Goal: Contribute content

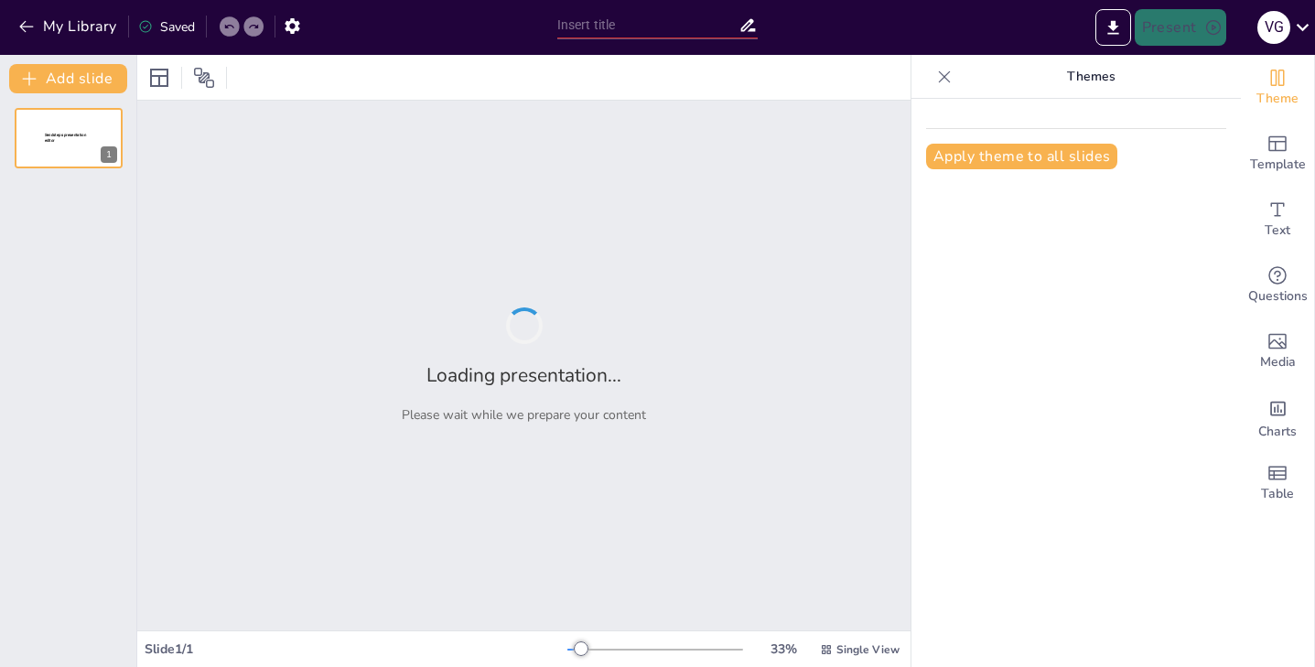
type input "El Ajolote de Xochimilco: Un Tesoro Endémico del [GEOGRAPHIC_DATA]"
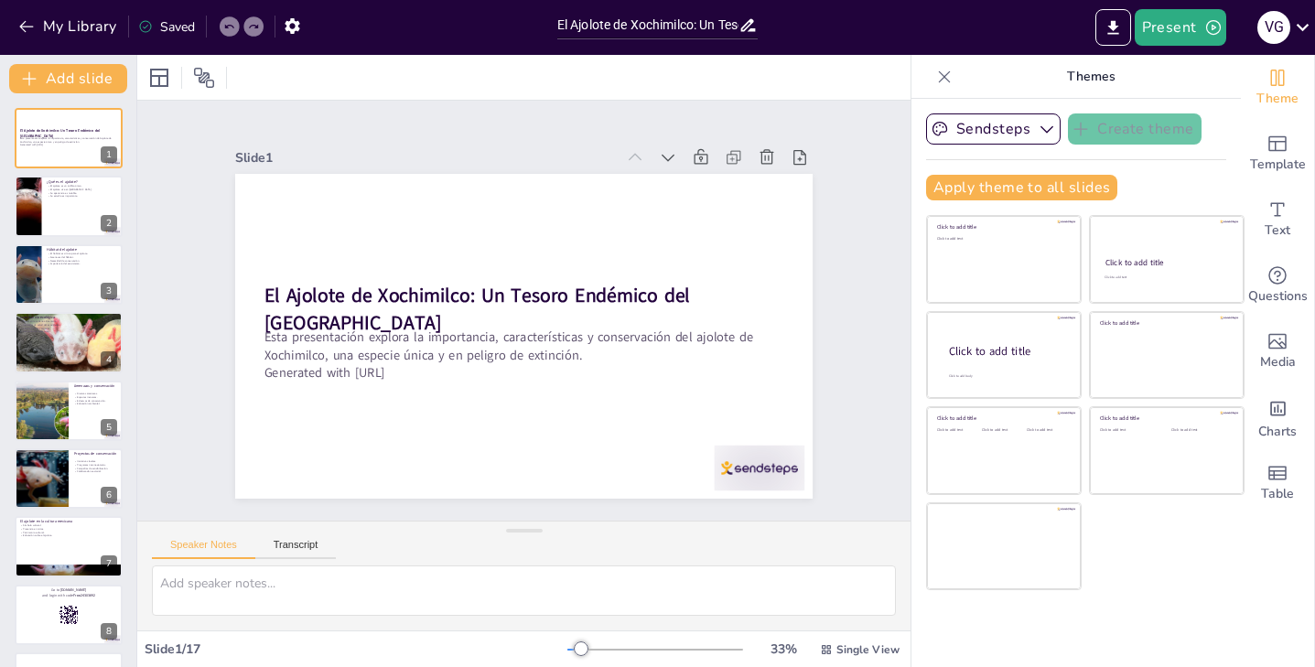
checkbox input "true"
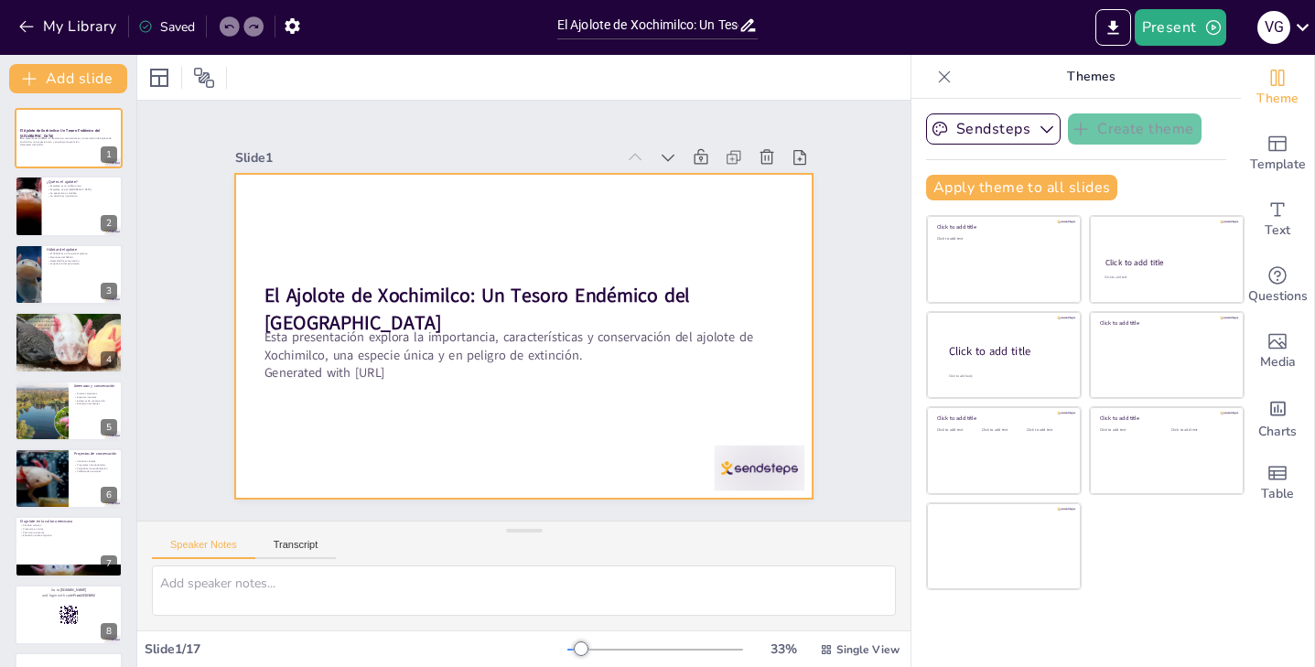
checkbox input "true"
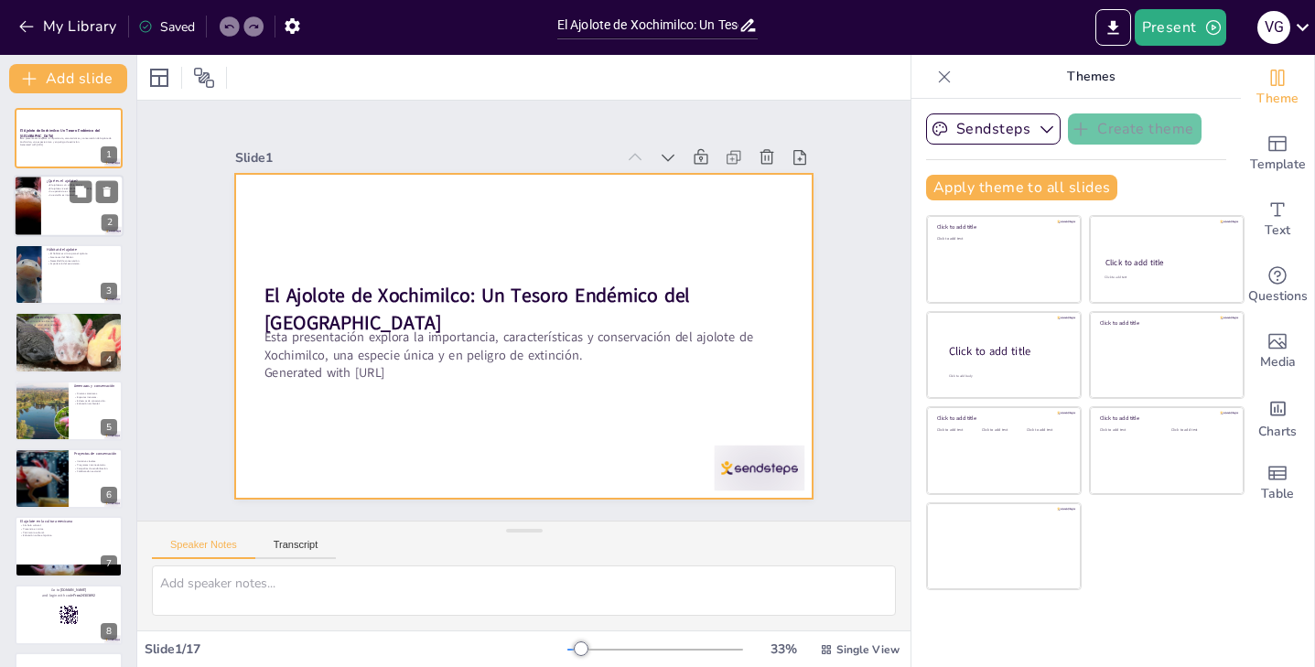
checkbox input "true"
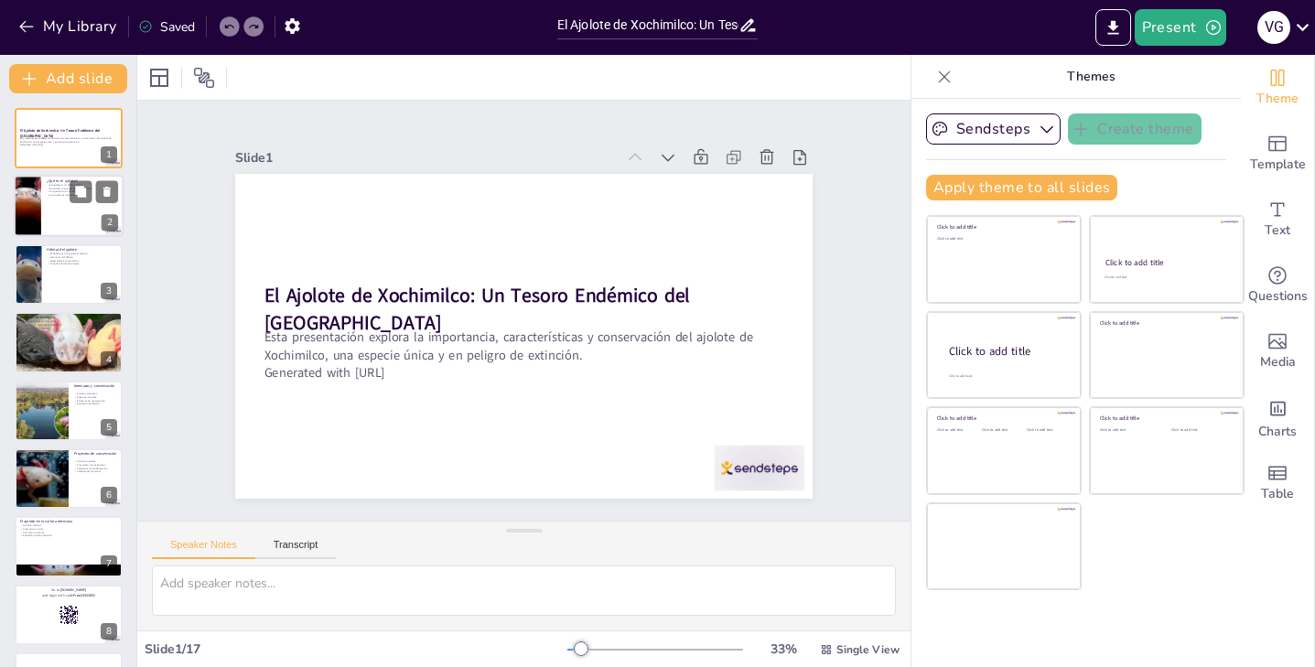
checkbox input "true"
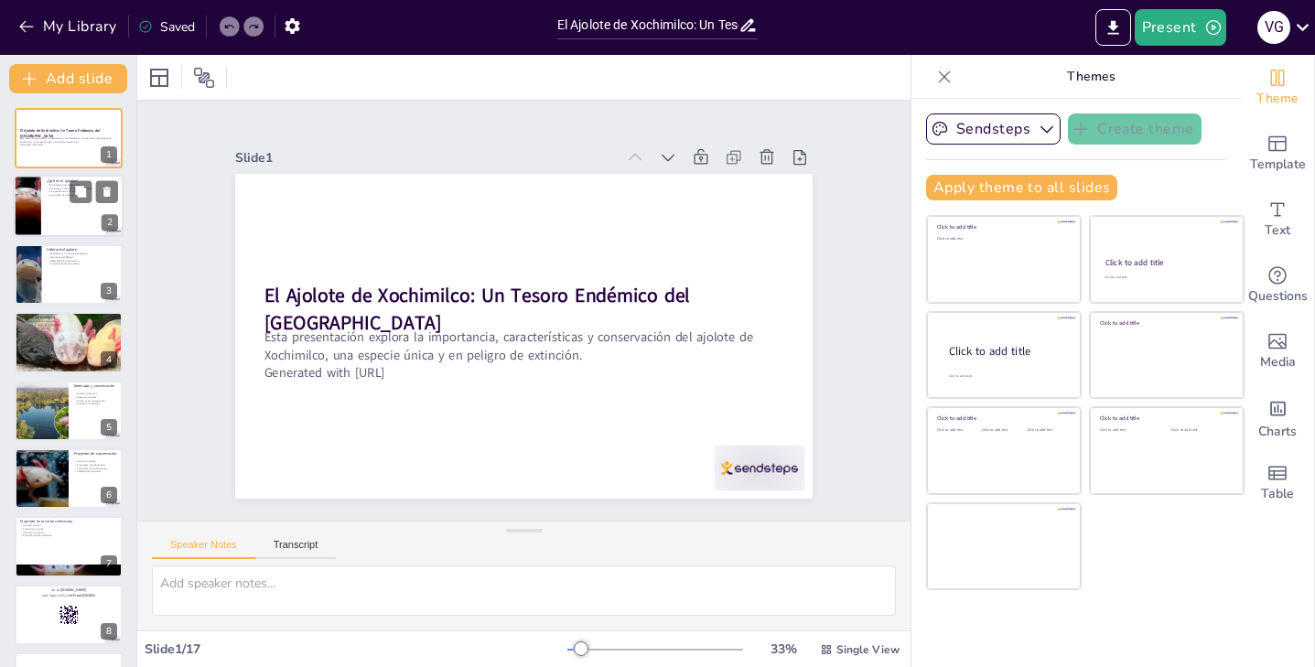
click at [70, 217] on div at bounding box center [69, 207] width 110 height 62
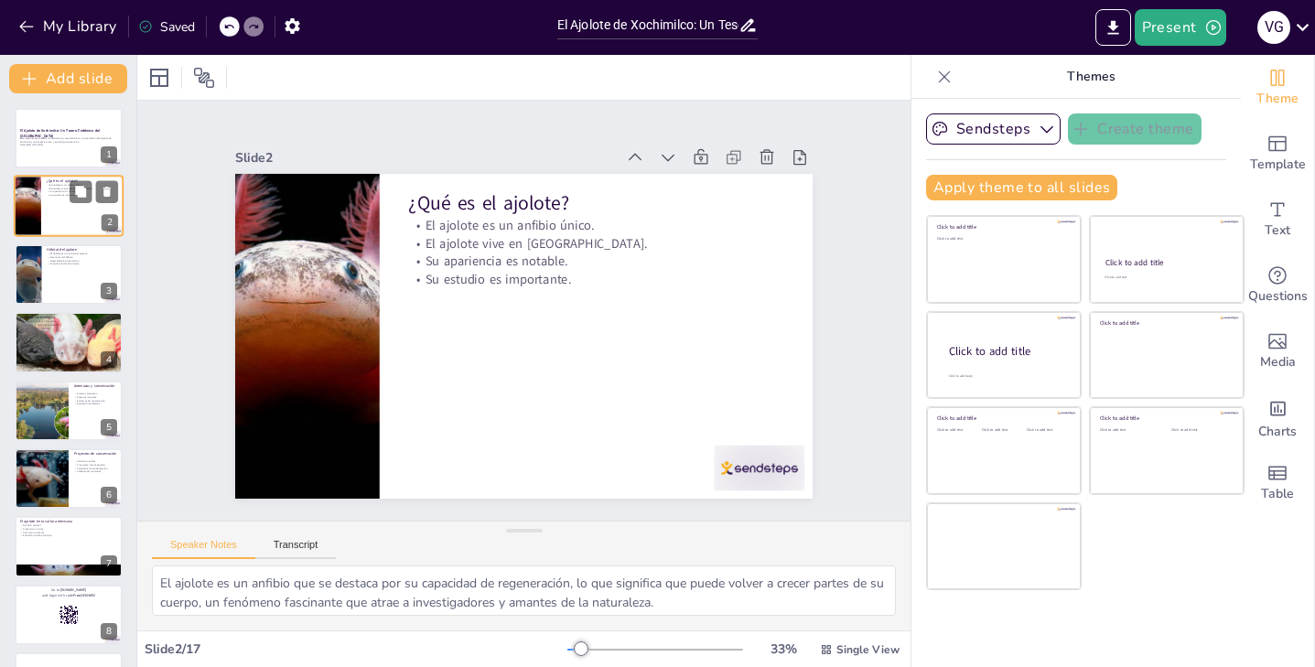
type textarea "El ajolote es un anfibio que se destaca por su capacidad de regeneración, lo qu…"
checkbox input "true"
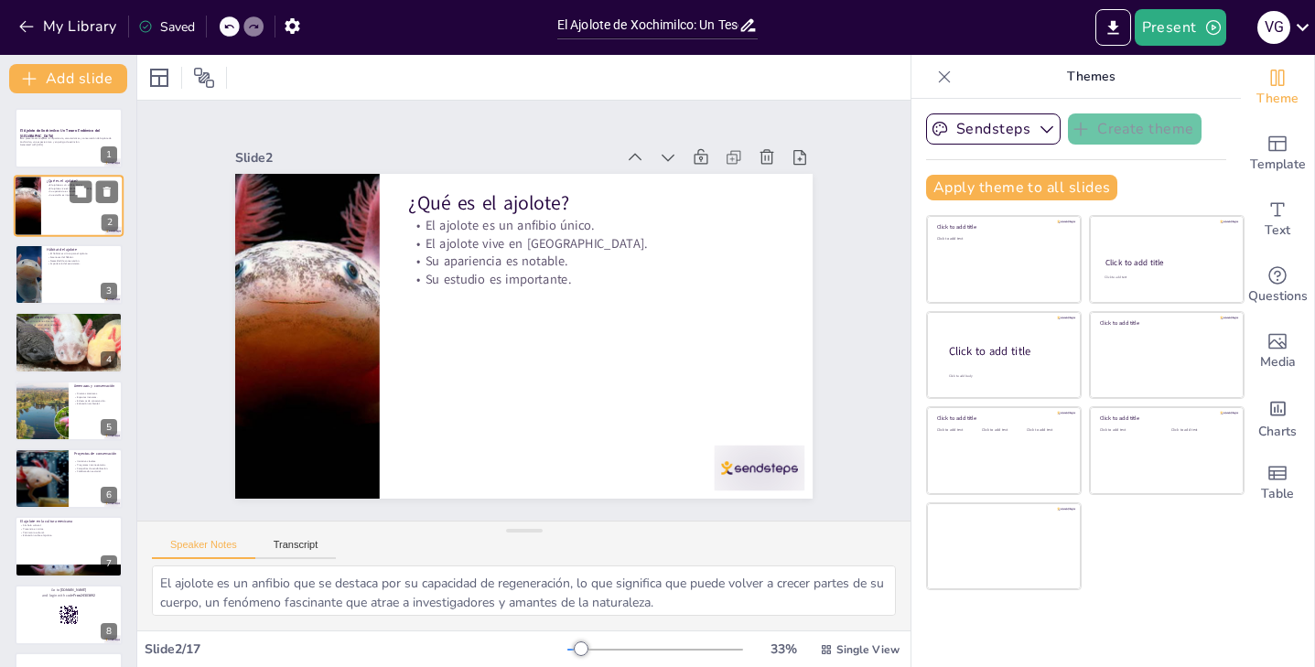
checkbox input "true"
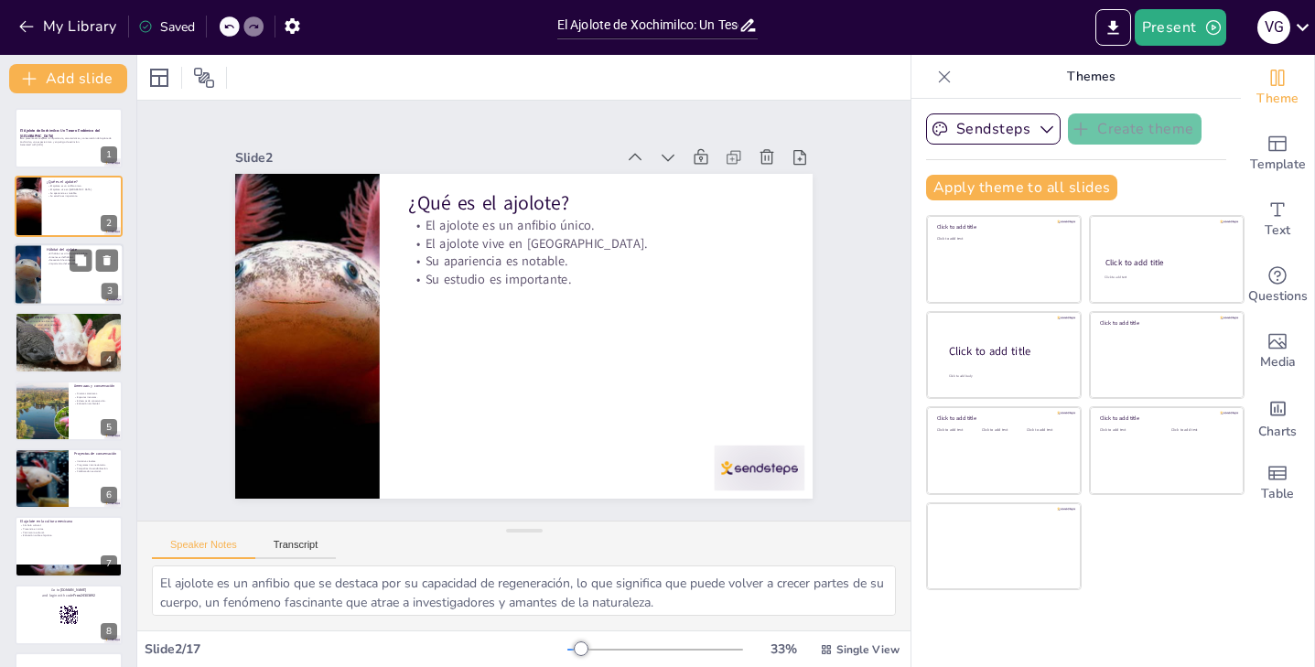
checkbox input "true"
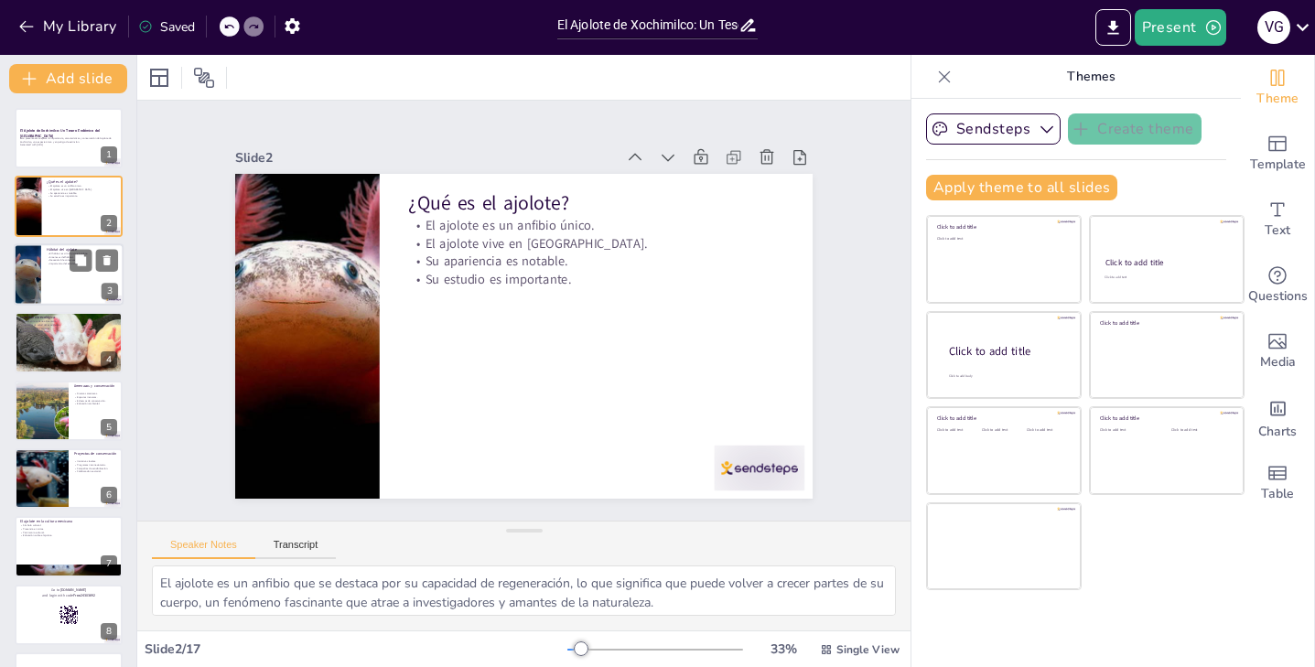
checkbox input "true"
click at [66, 289] on div at bounding box center [69, 274] width 110 height 62
type textarea "La conservación del hábitat del ajolote es fundamental, ya que su supervivencia…"
checkbox input "true"
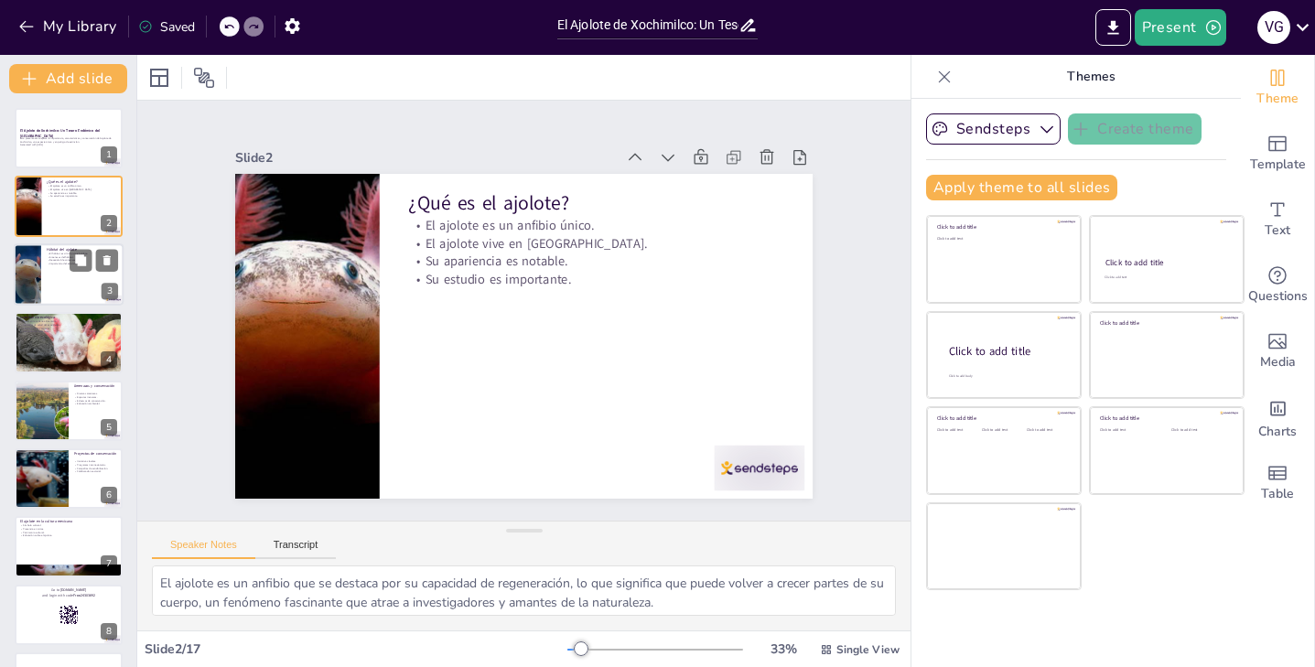
checkbox input "true"
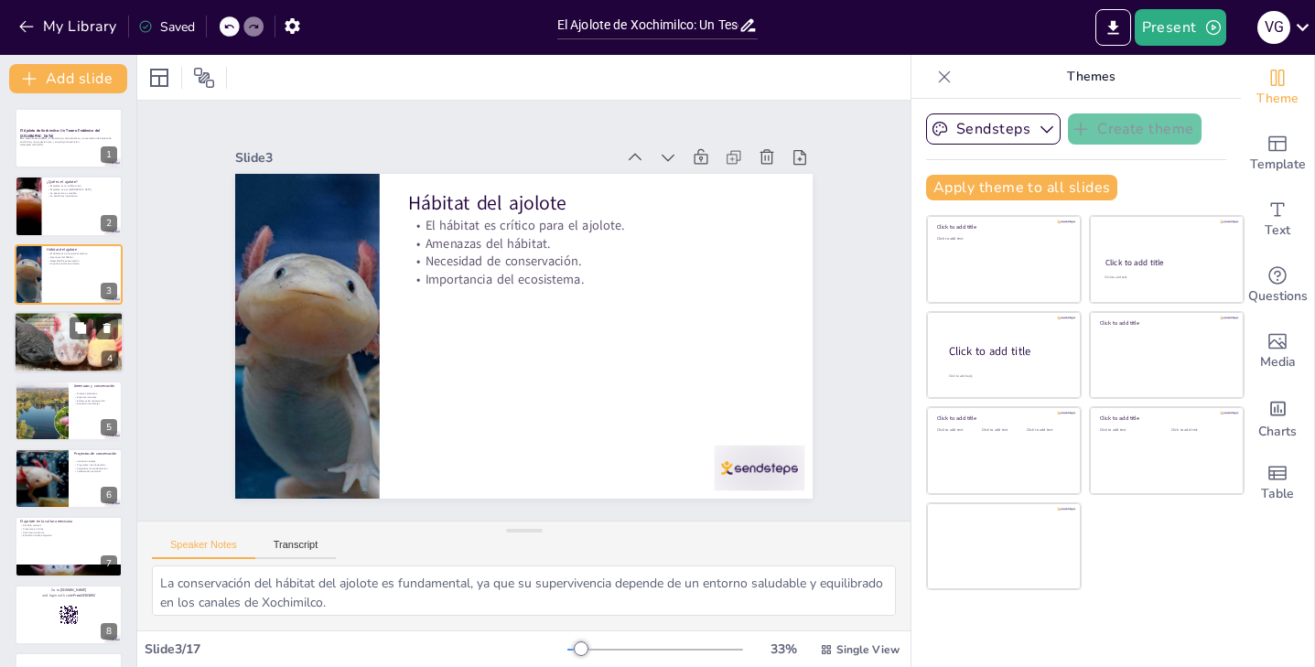
checkbox input "true"
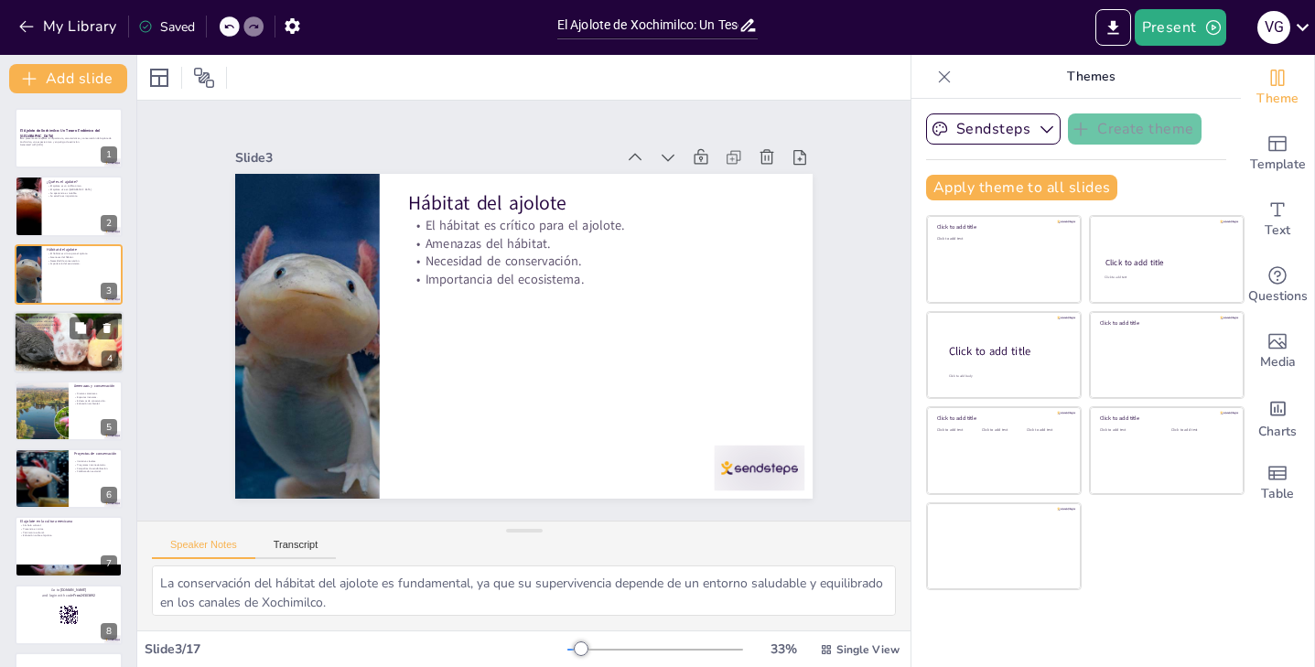
checkbox input "true"
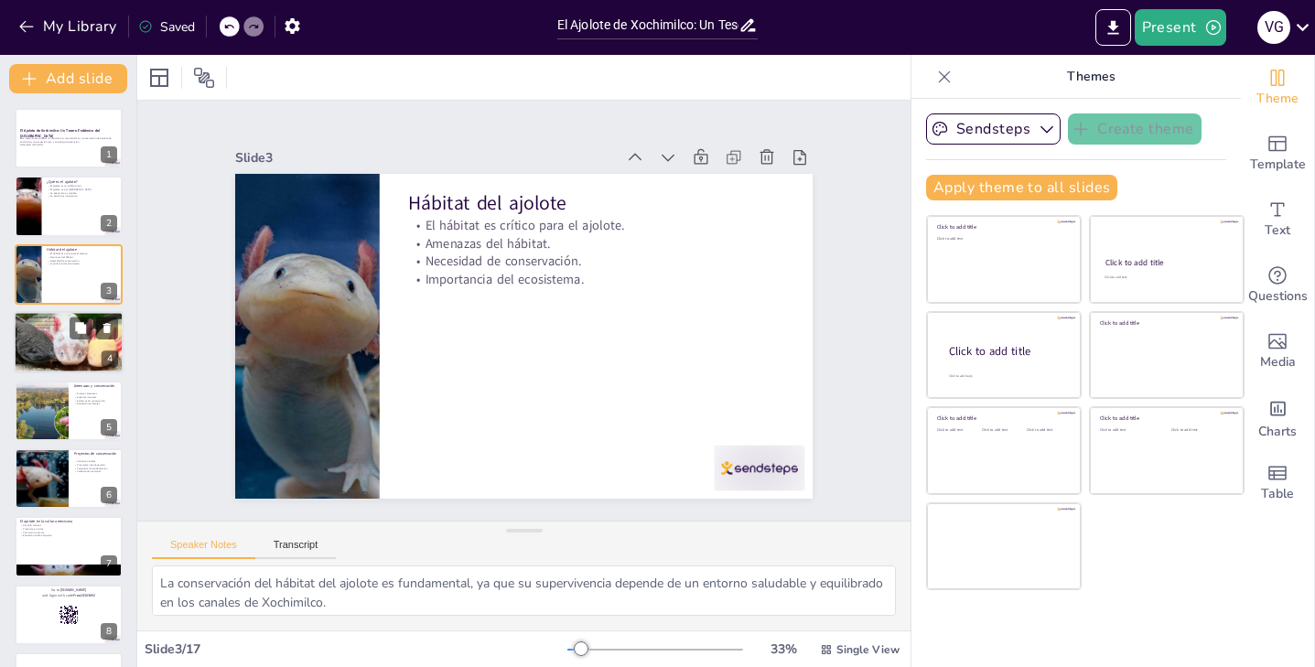
checkbox input "true"
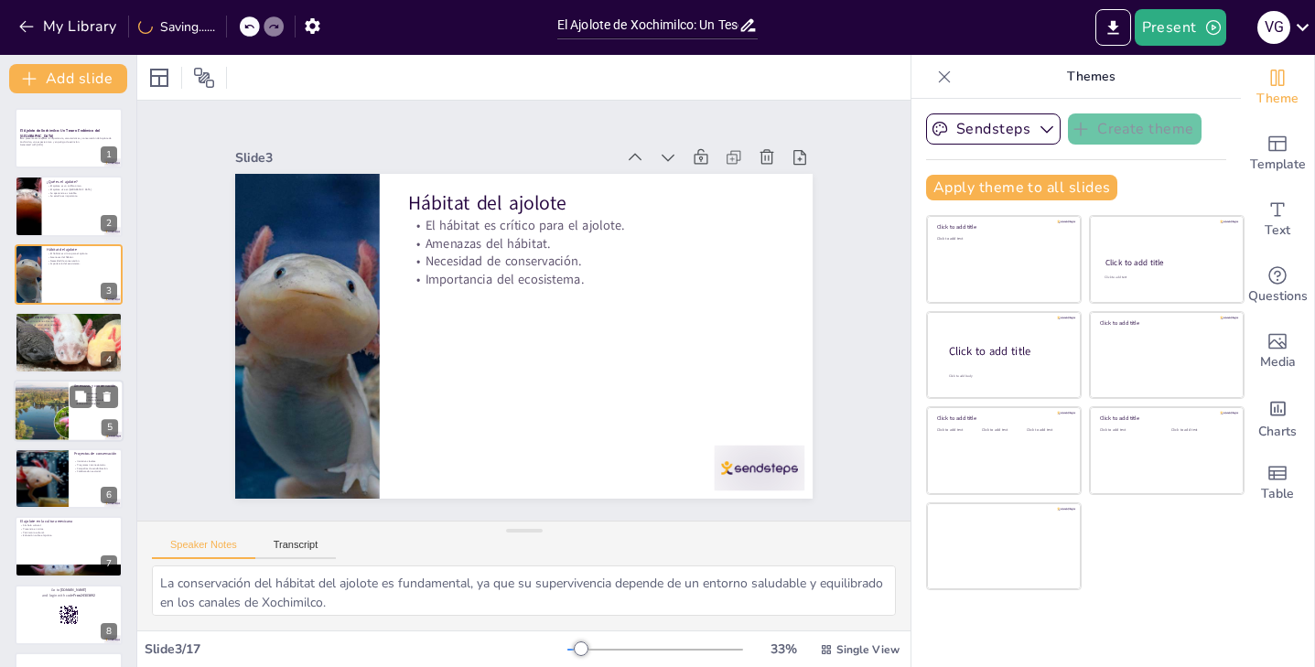
checkbox input "true"
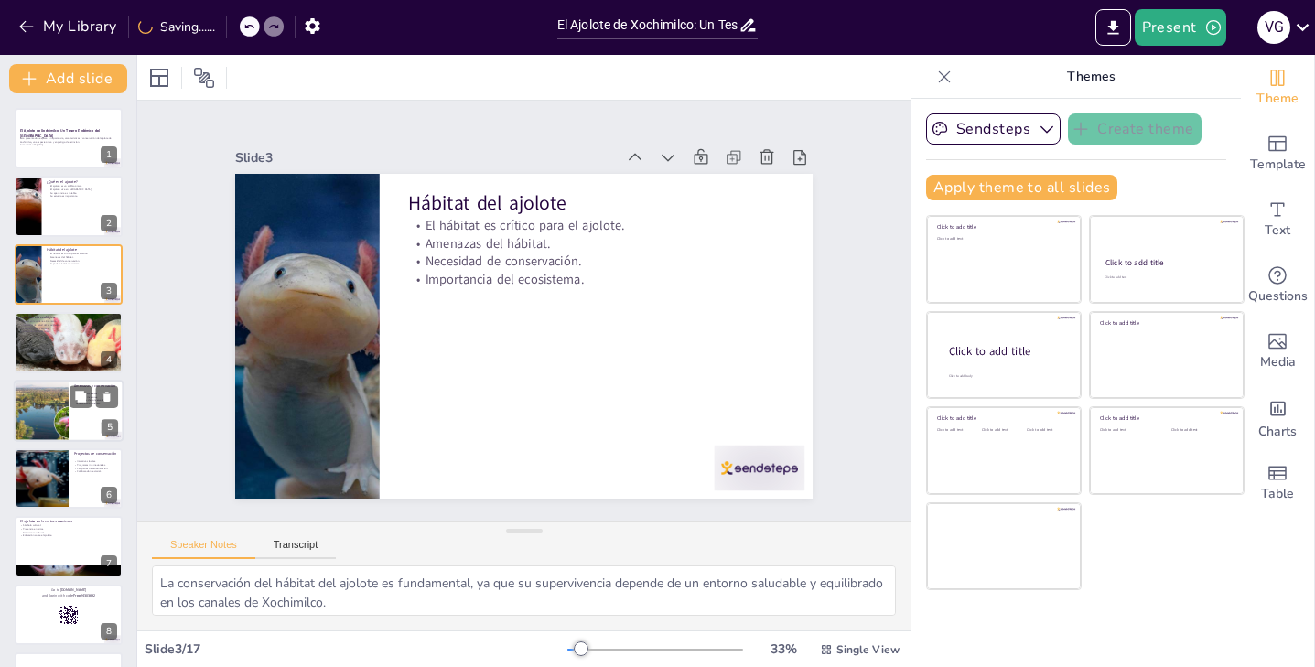
checkbox input "true"
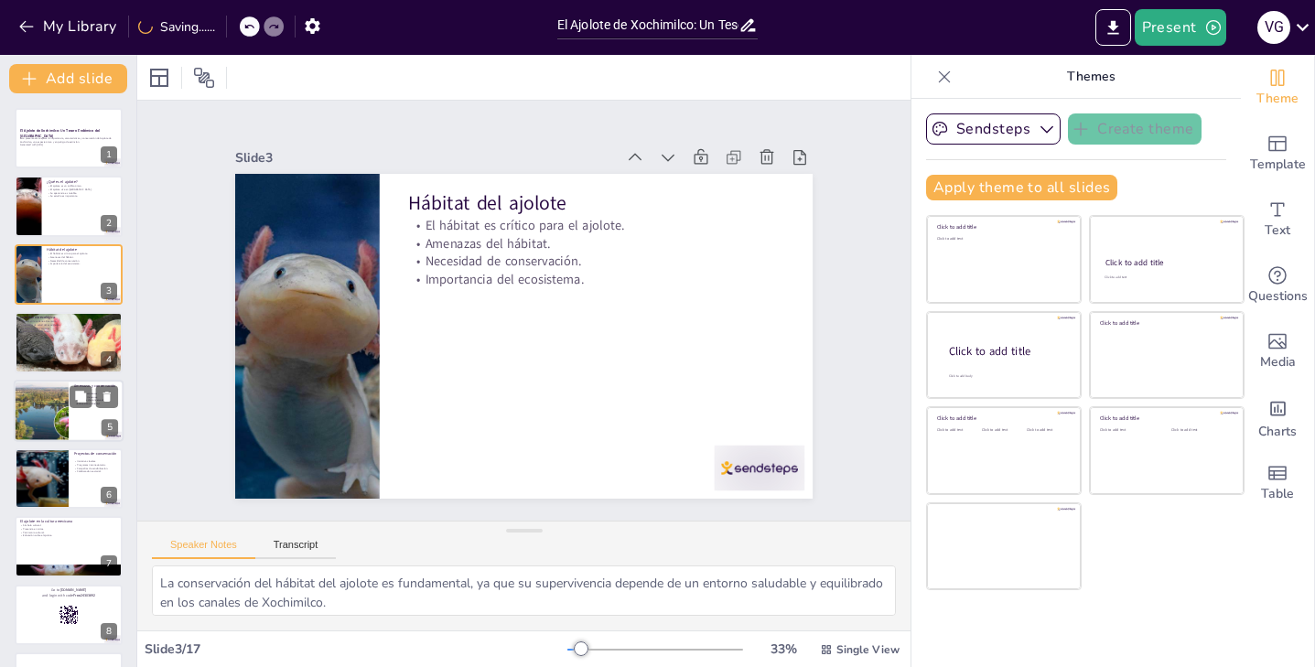
click at [59, 412] on div at bounding box center [41, 411] width 110 height 62
type textarea "Las amenazas al ajolote son múltiples y complejas. Es vital que se reconozcan y…"
checkbox input "true"
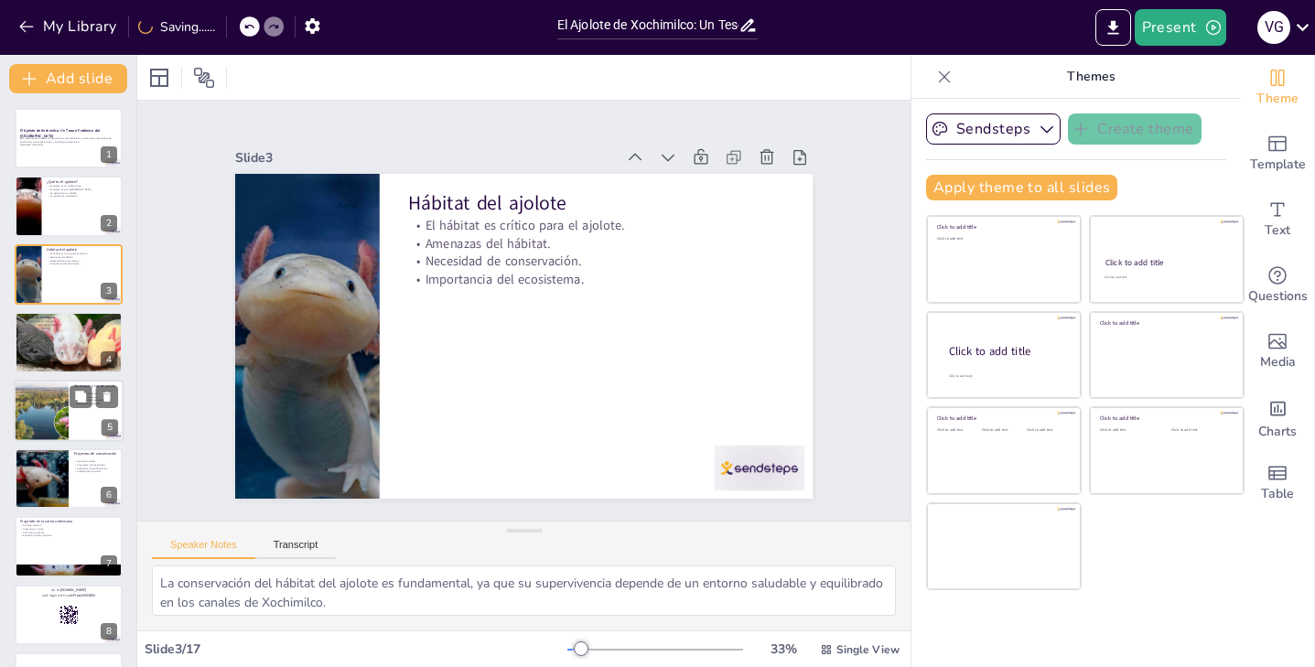
checkbox input "true"
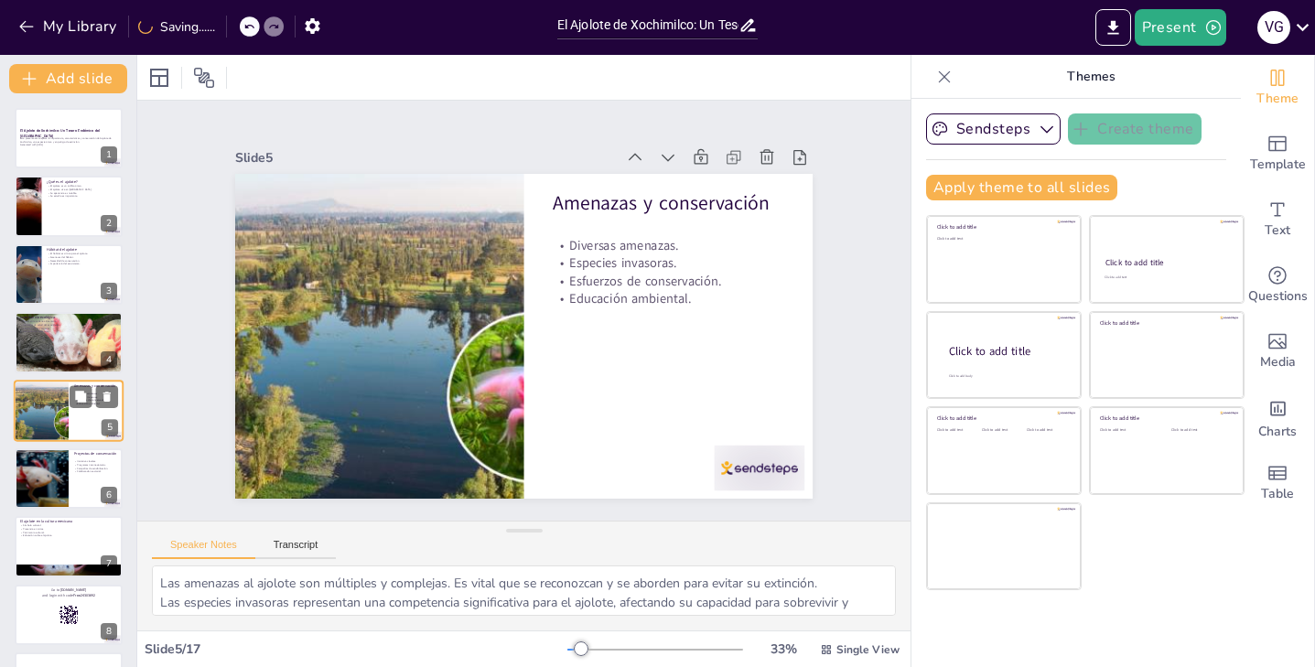
scroll to position [30, 0]
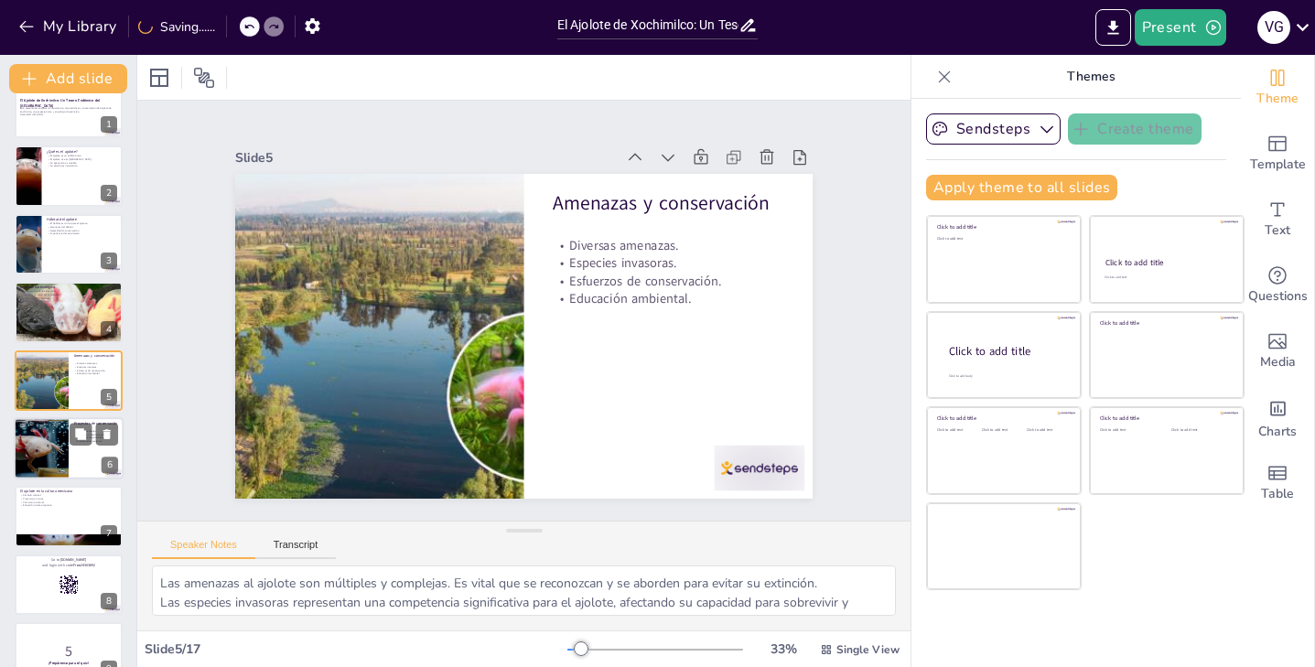
checkbox input "true"
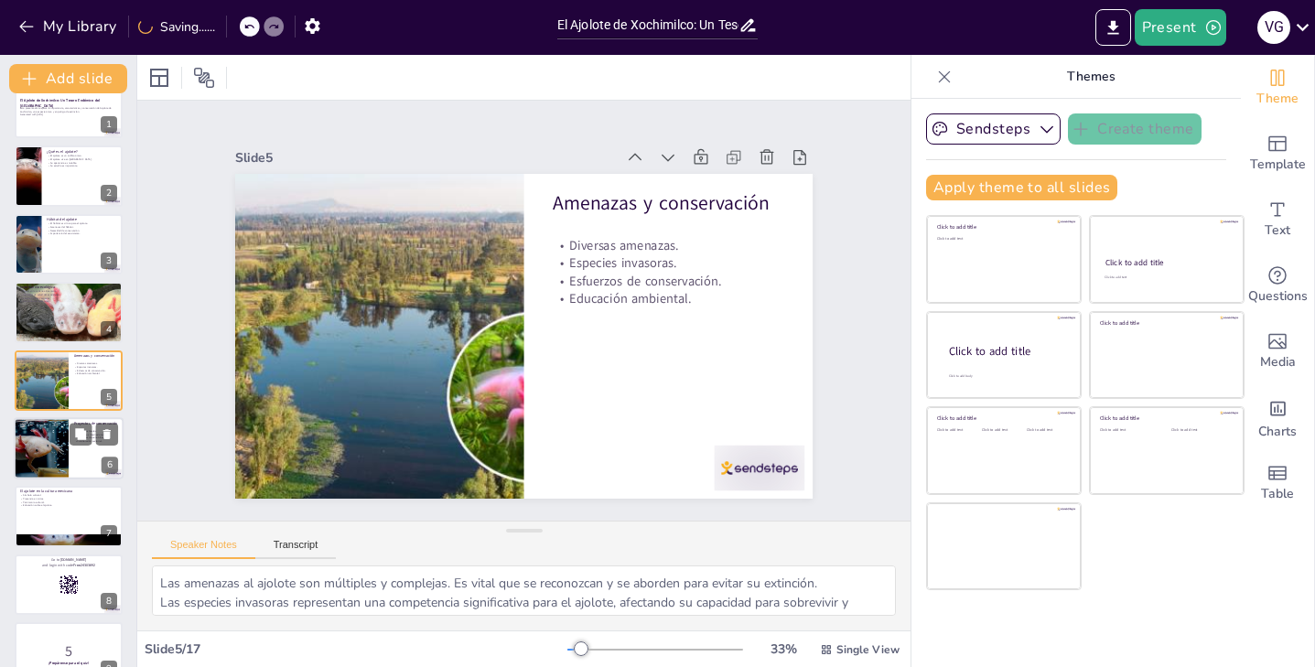
click at [55, 474] on div at bounding box center [41, 448] width 93 height 62
type textarea "Las iniciativas locales son fundamentales para abordar la conservación del ajol…"
checkbox input "true"
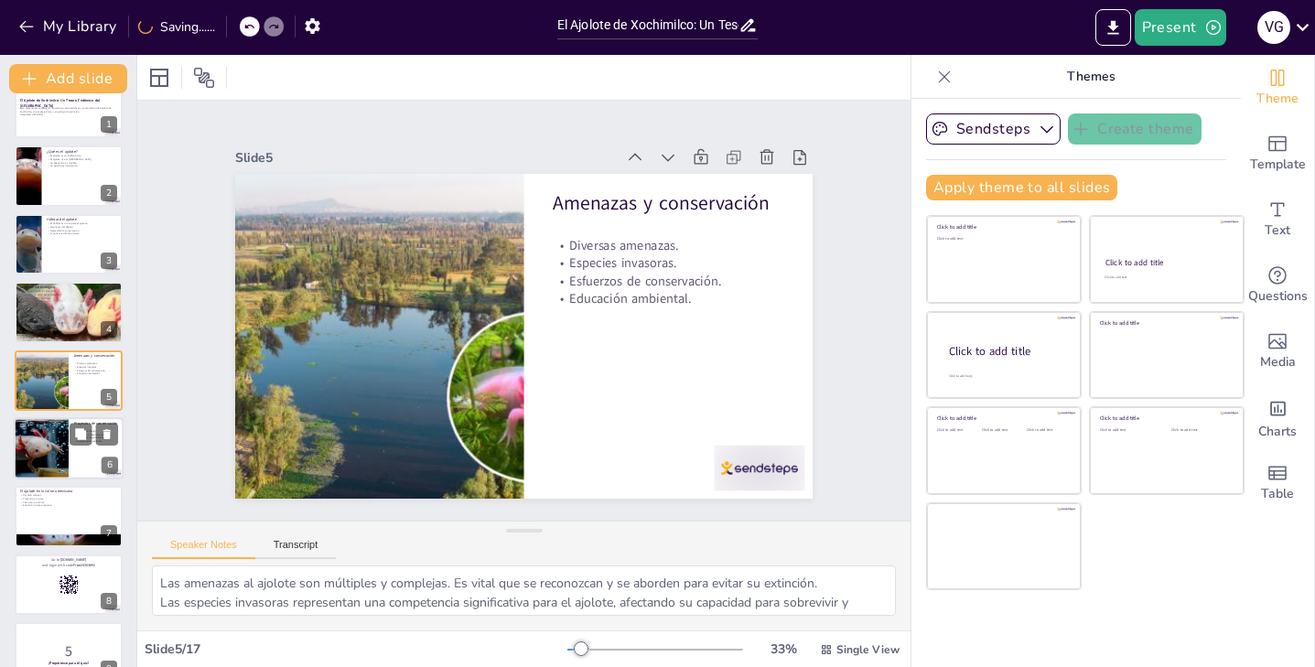
checkbox input "true"
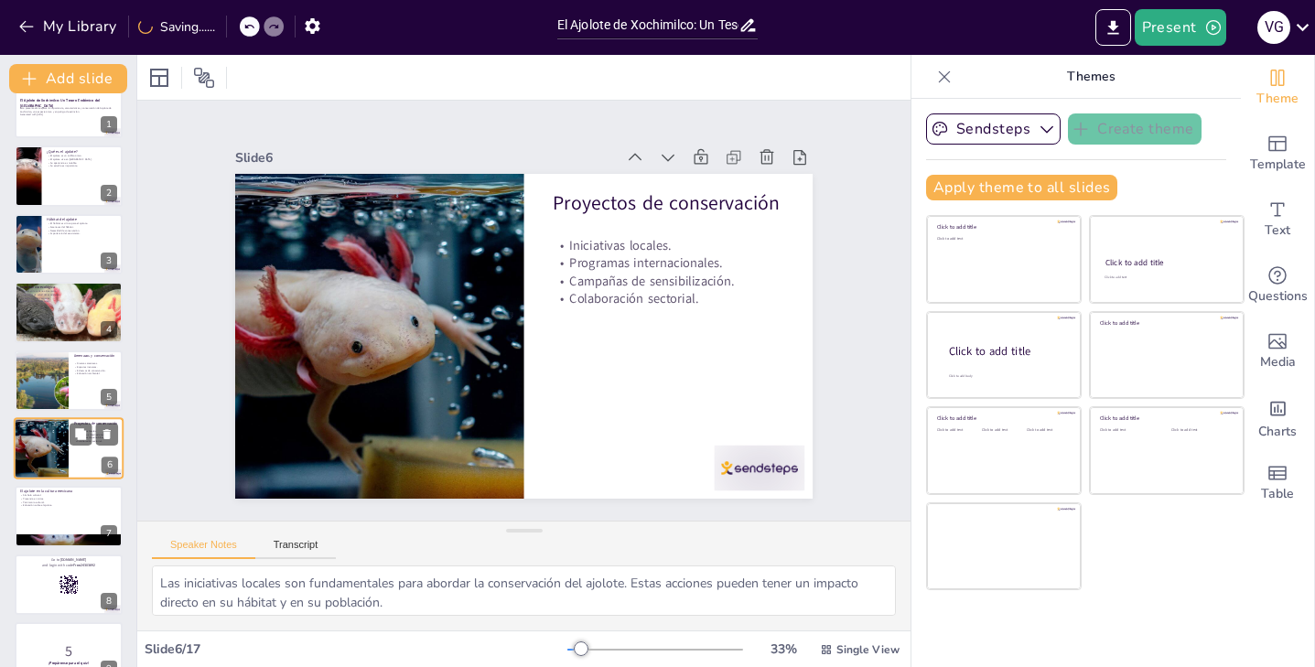
scroll to position [99, 0]
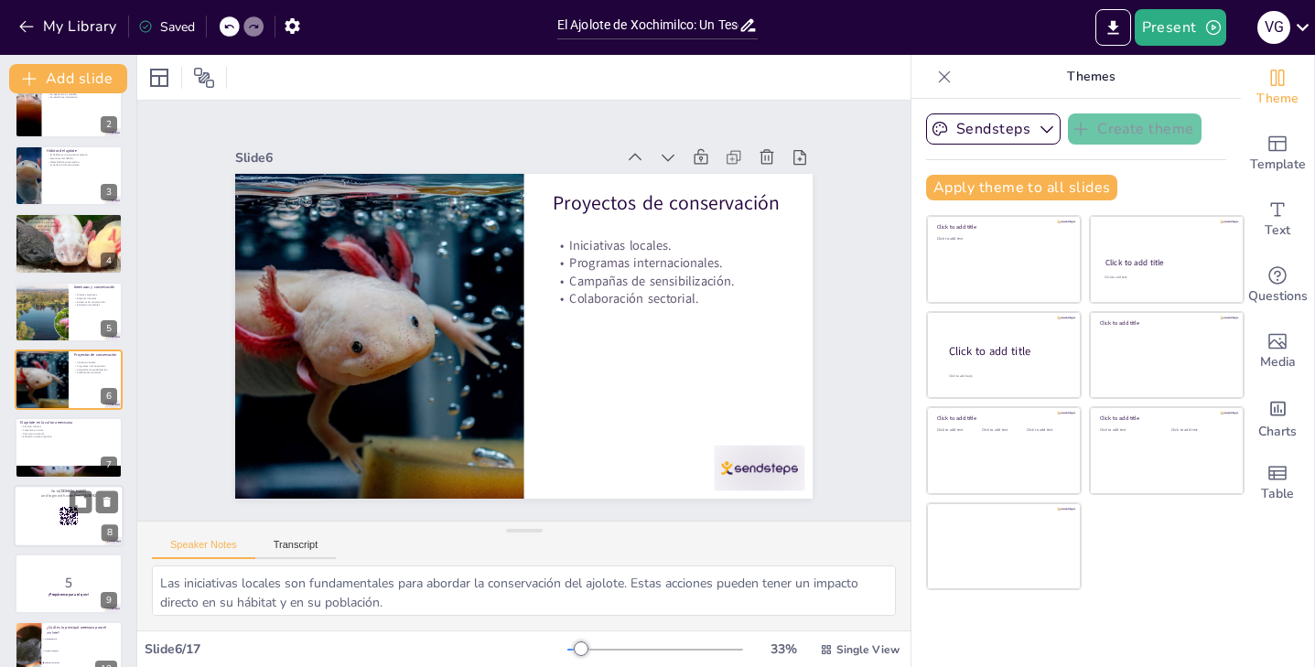
checkbox input "true"
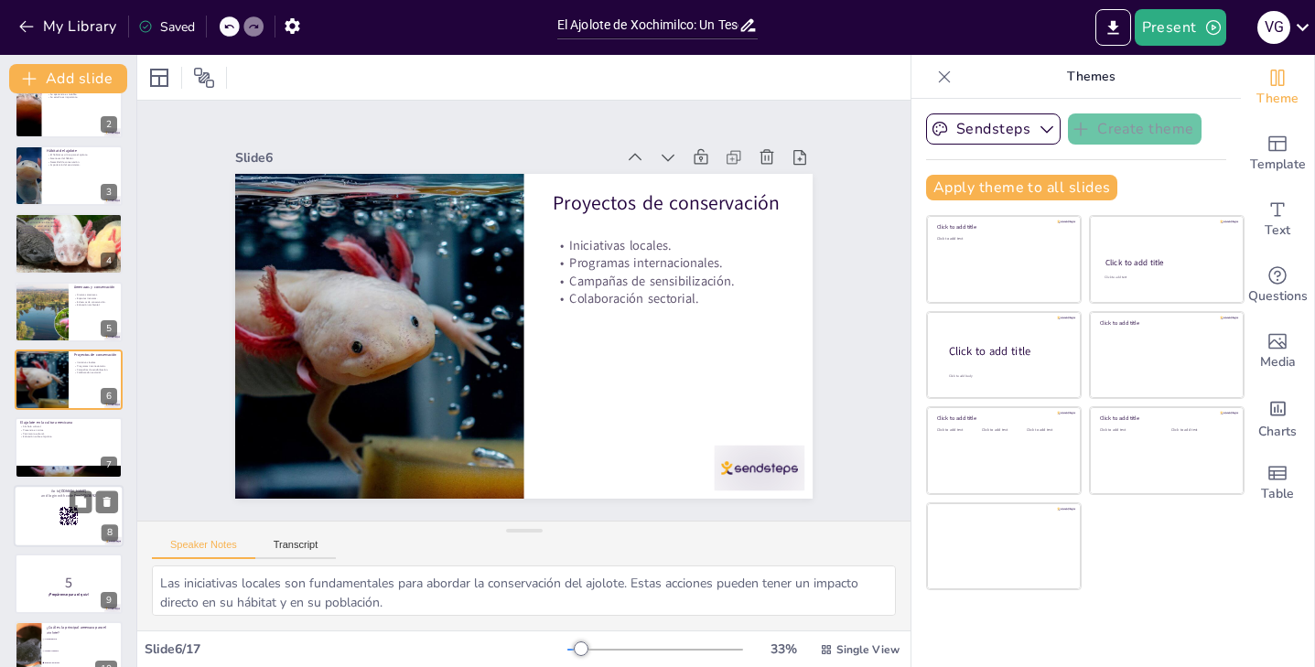
checkbox input "true"
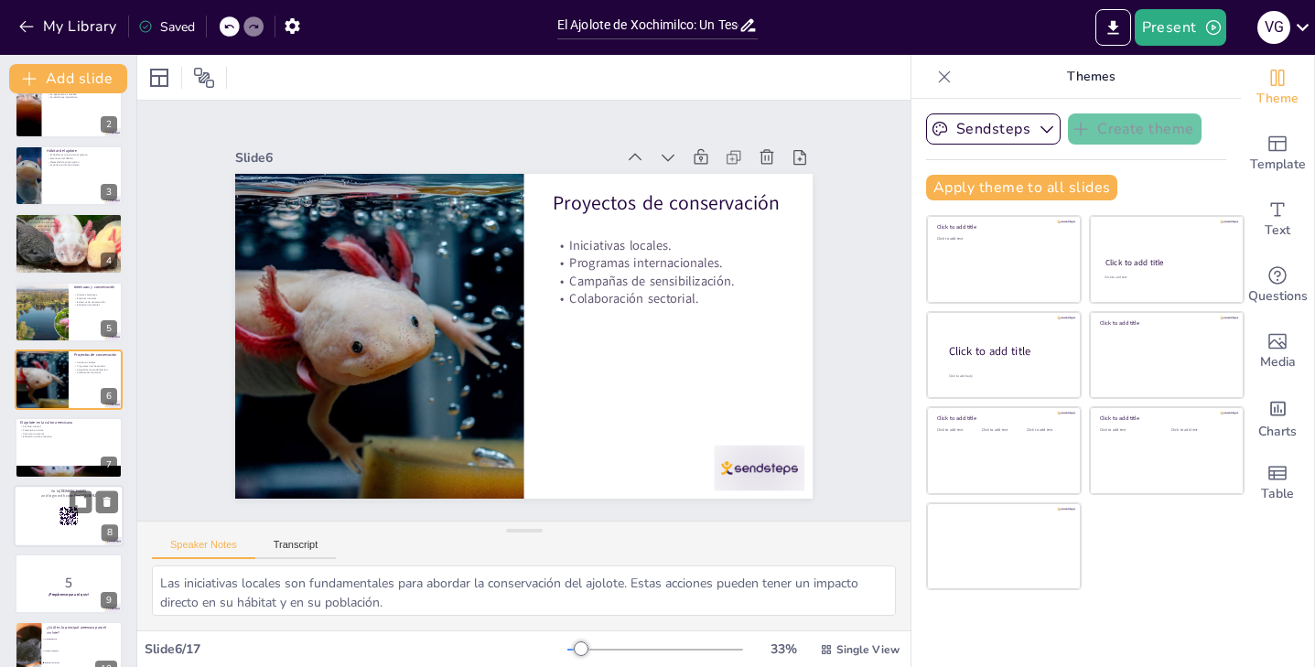
click at [57, 501] on div at bounding box center [69, 516] width 110 height 62
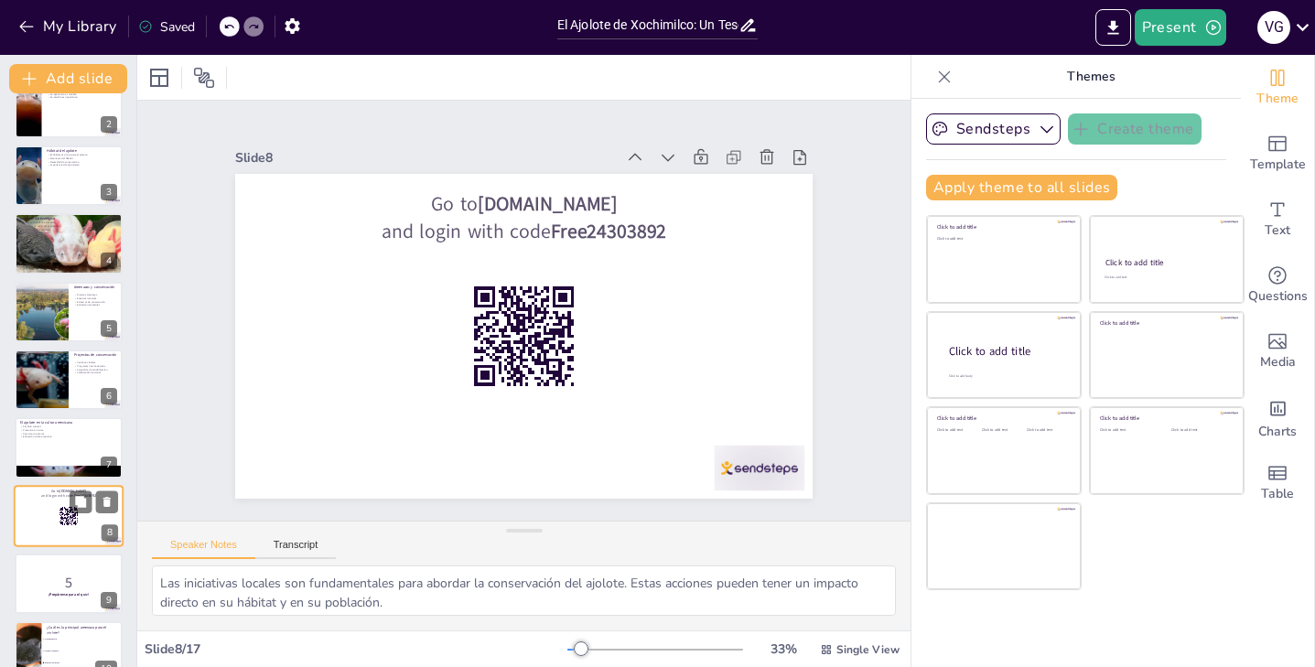
checkbox input "true"
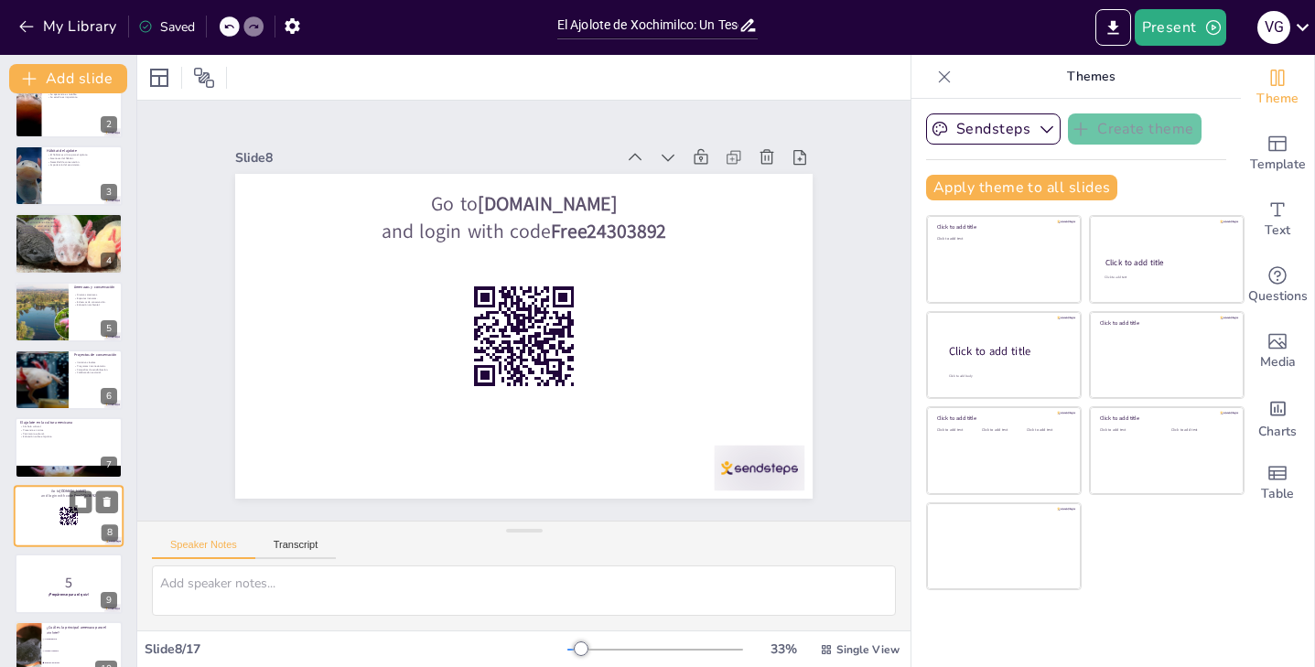
checkbox input "true"
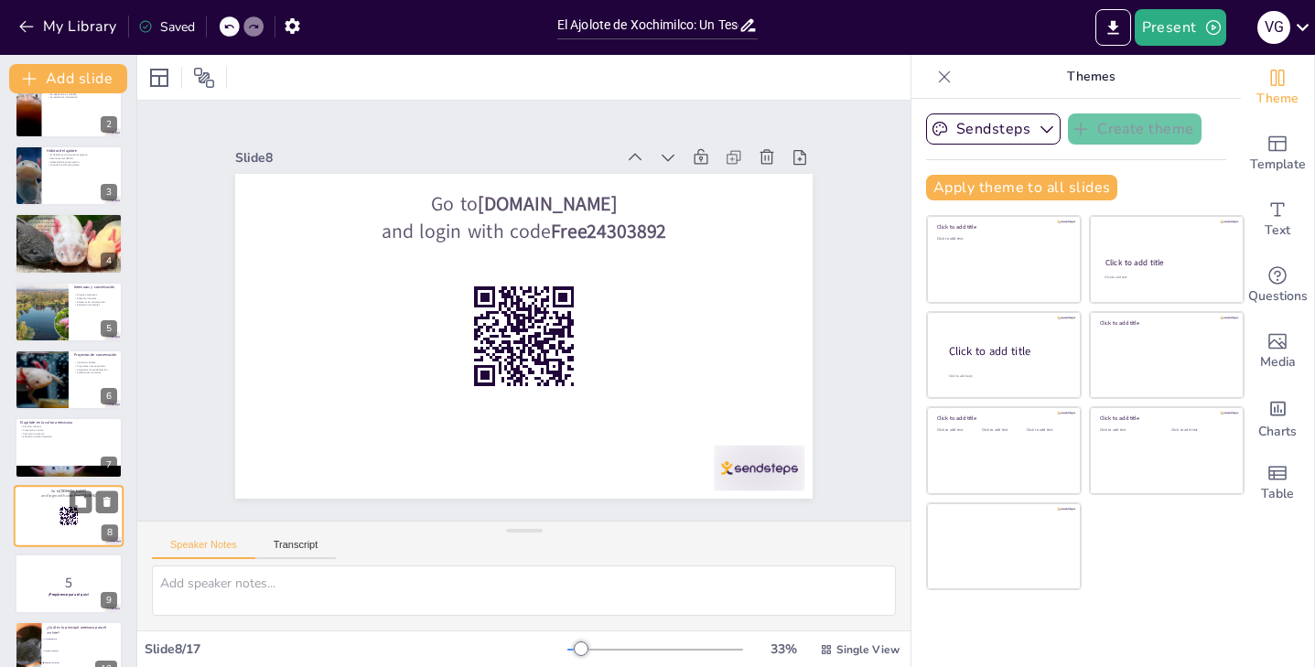
scroll to position [234, 0]
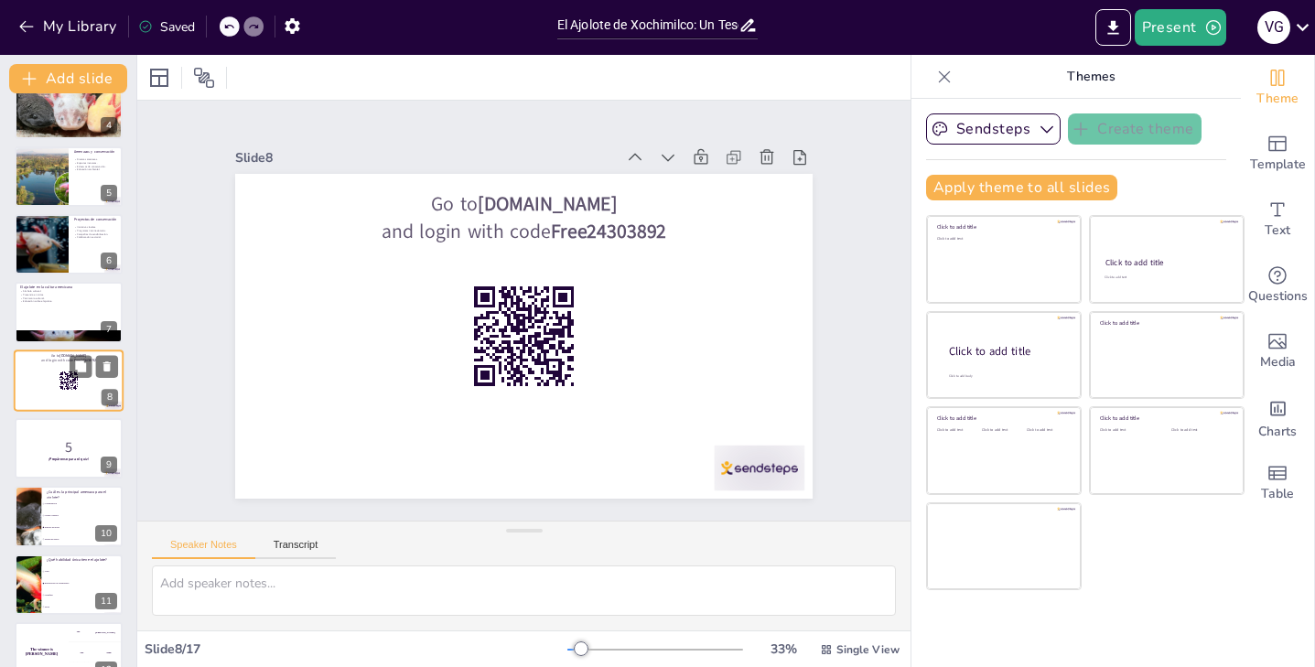
checkbox input "true"
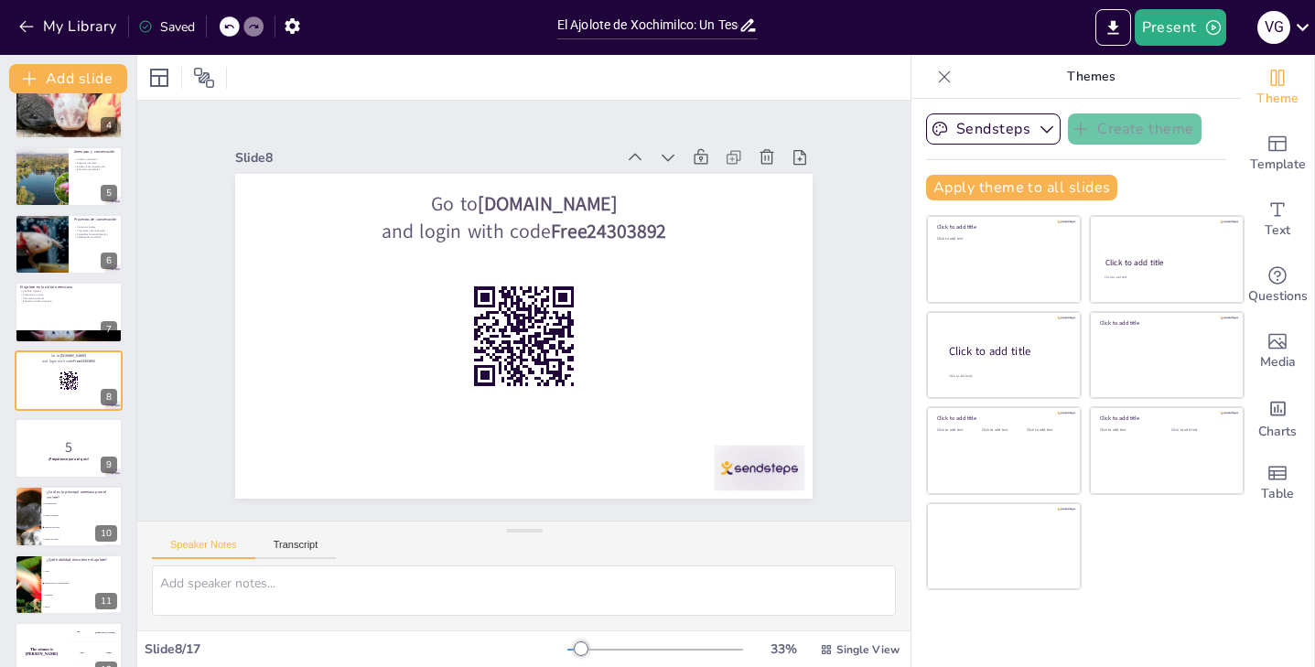
checkbox input "true"
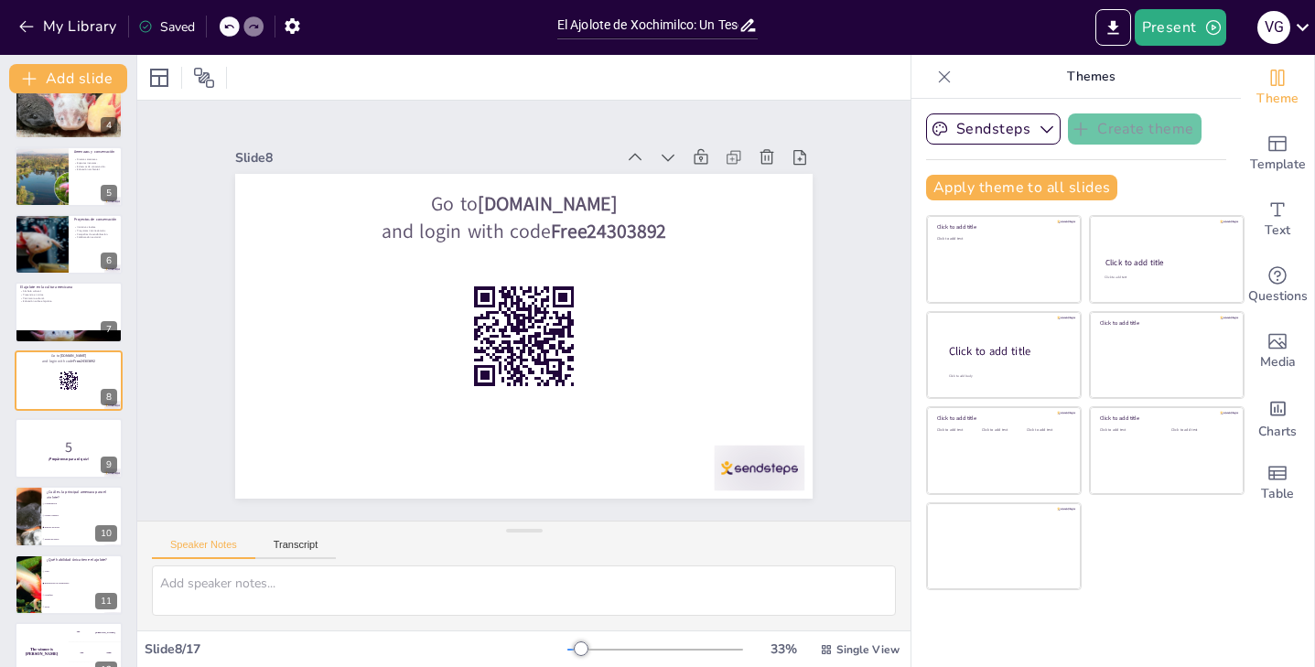
checkbox input "true"
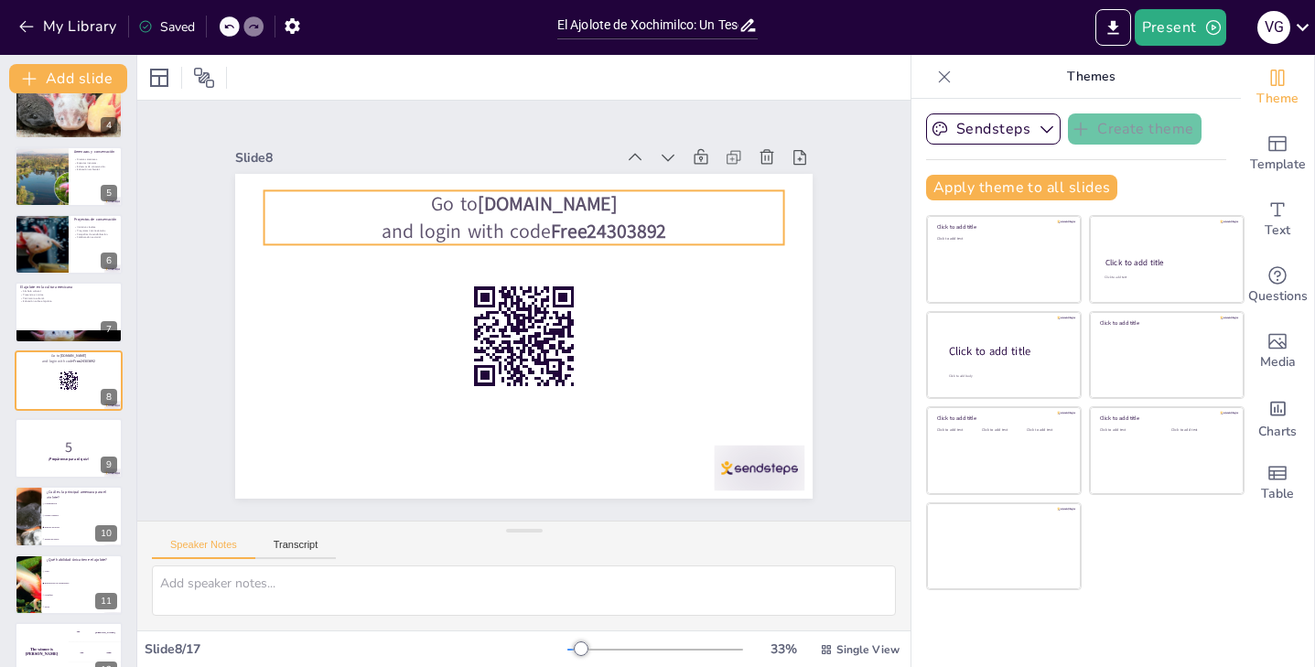
checkbox input "true"
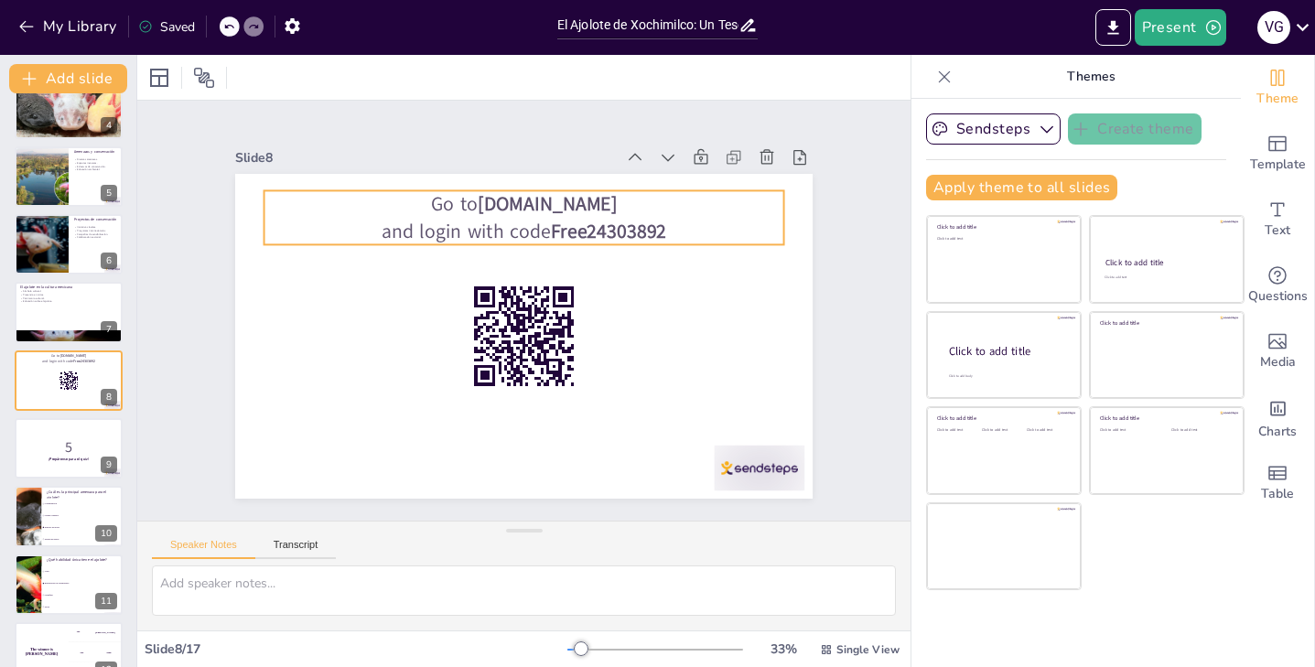
checkbox input "true"
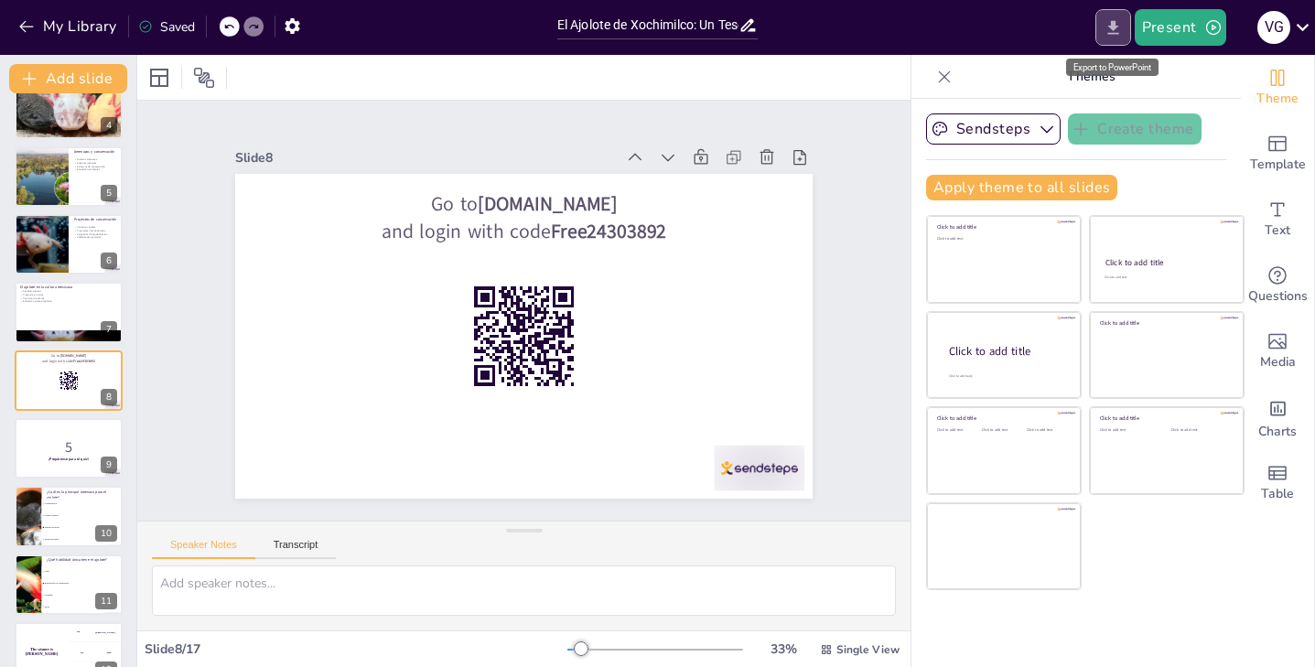
click at [1118, 20] on icon "Export to PowerPoint" at bounding box center [1113, 27] width 19 height 19
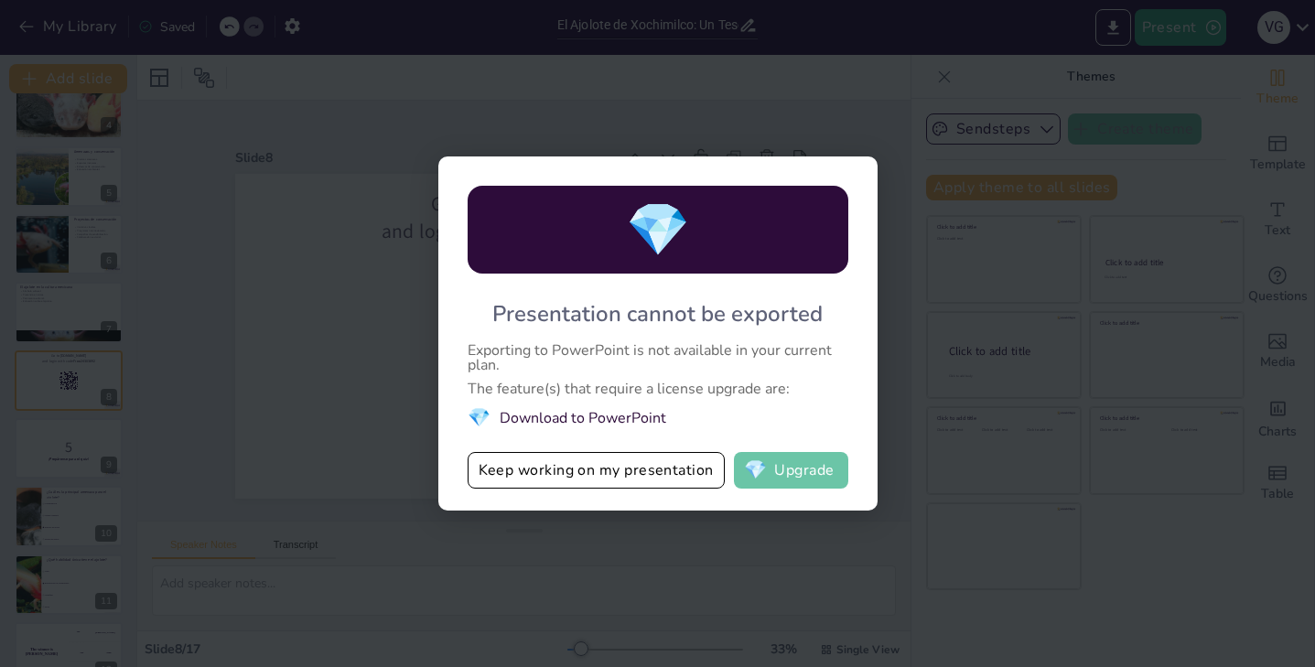
click at [780, 469] on button "💎 Upgrade" at bounding box center [791, 470] width 114 height 37
checkbox input "true"
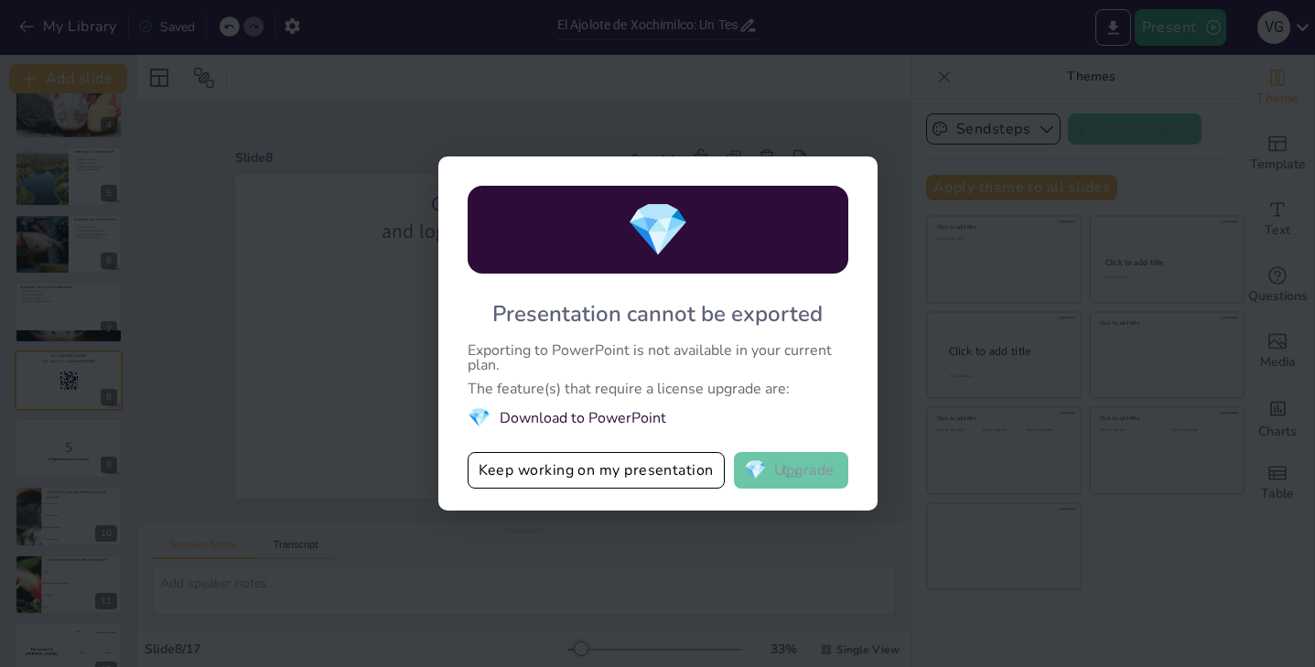
checkbox input "true"
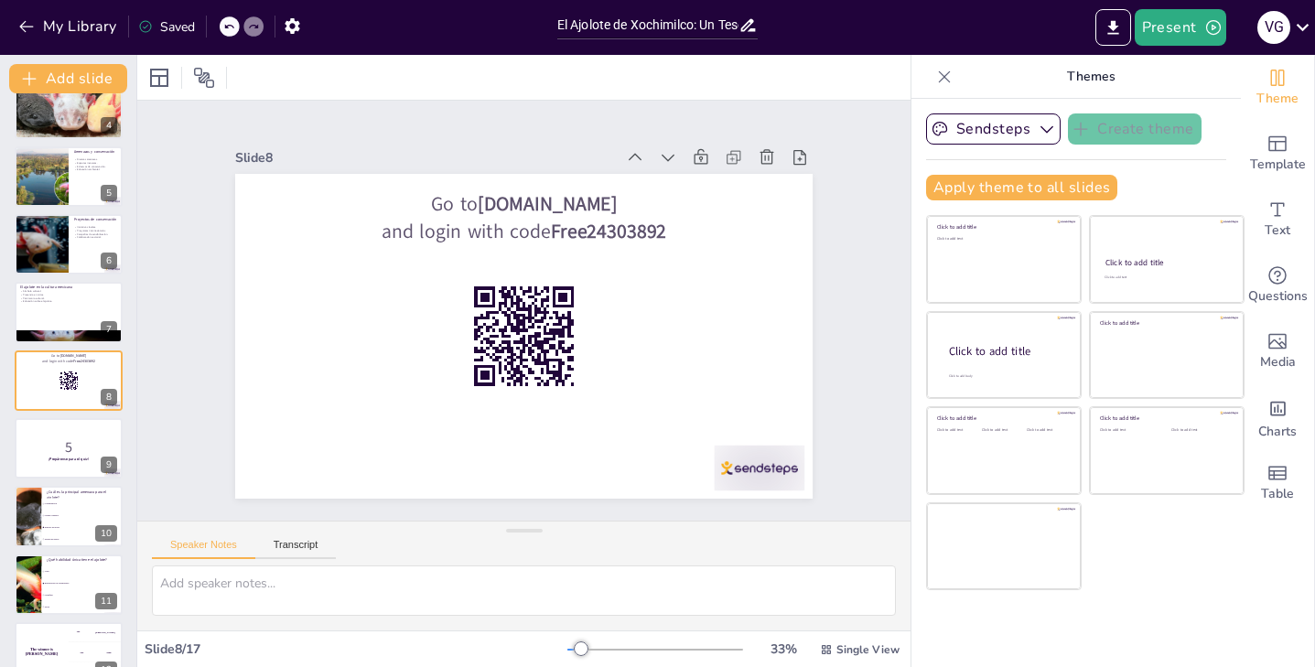
checkbox input "true"
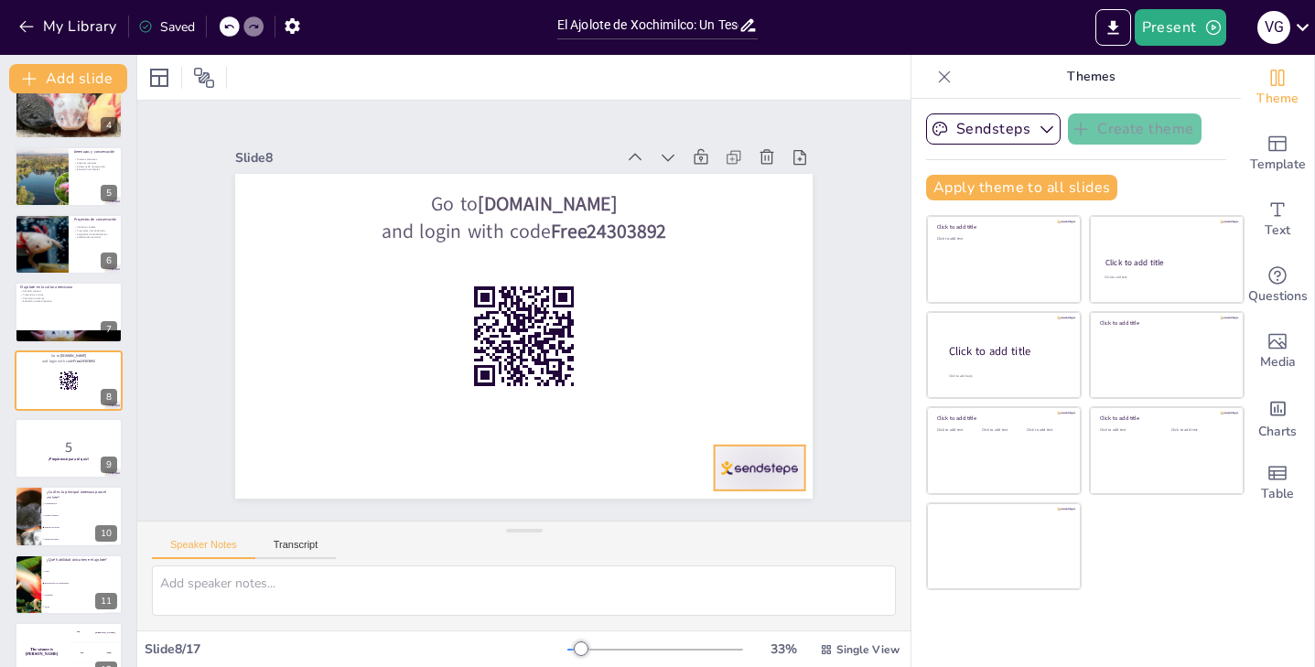
checkbox input "true"
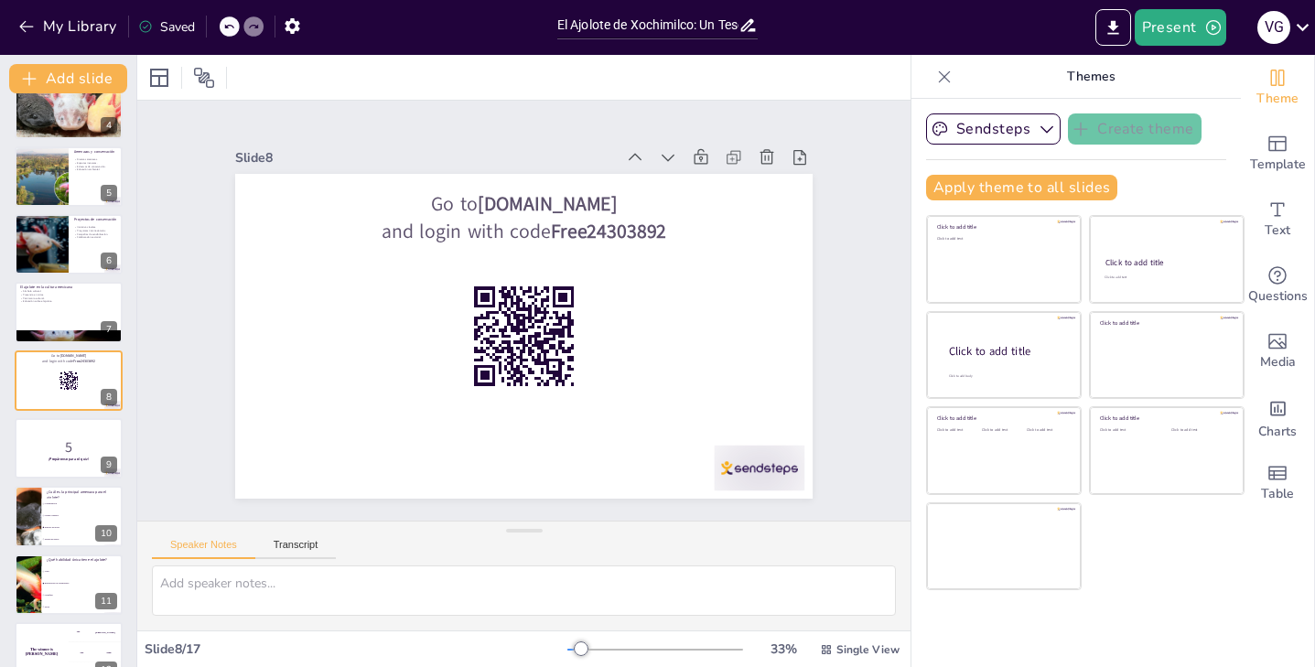
checkbox input "true"
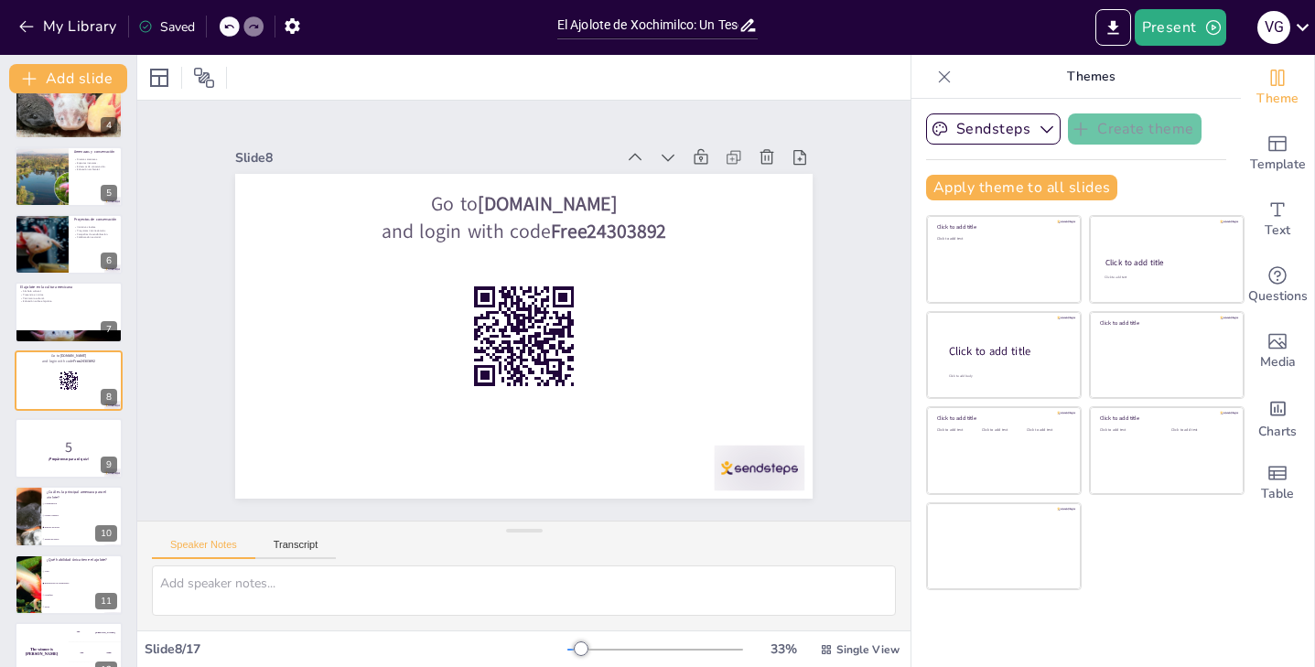
checkbox input "true"
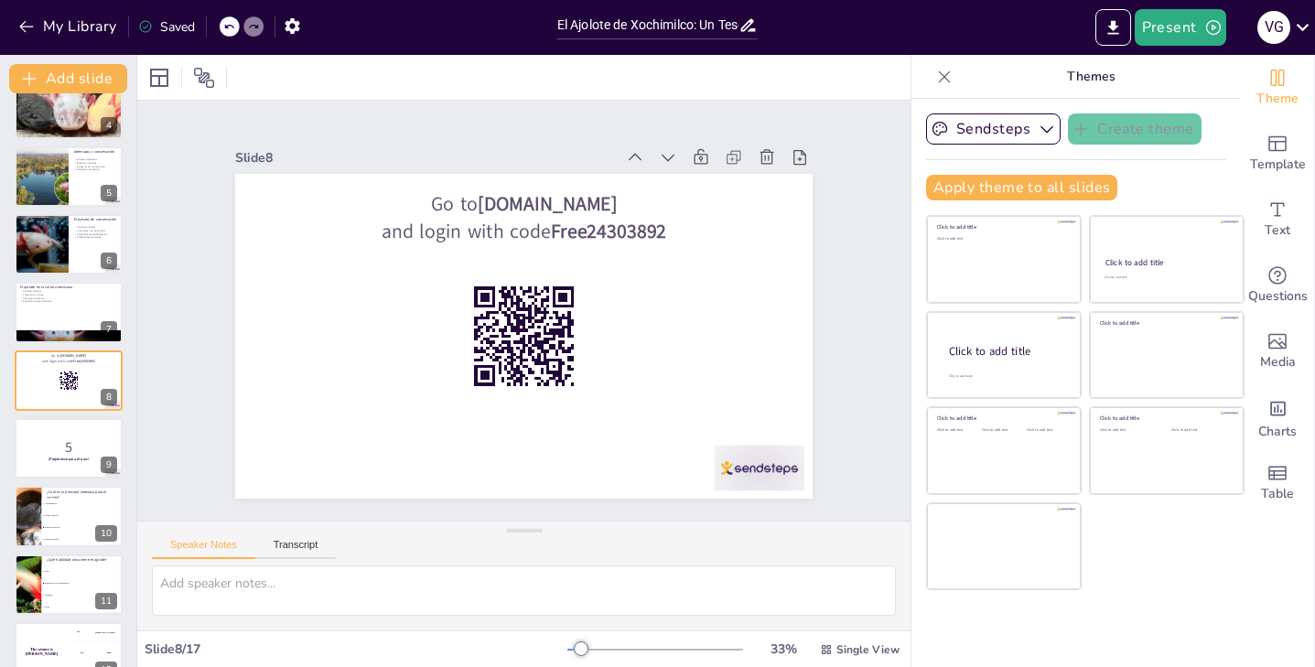
checkbox input "true"
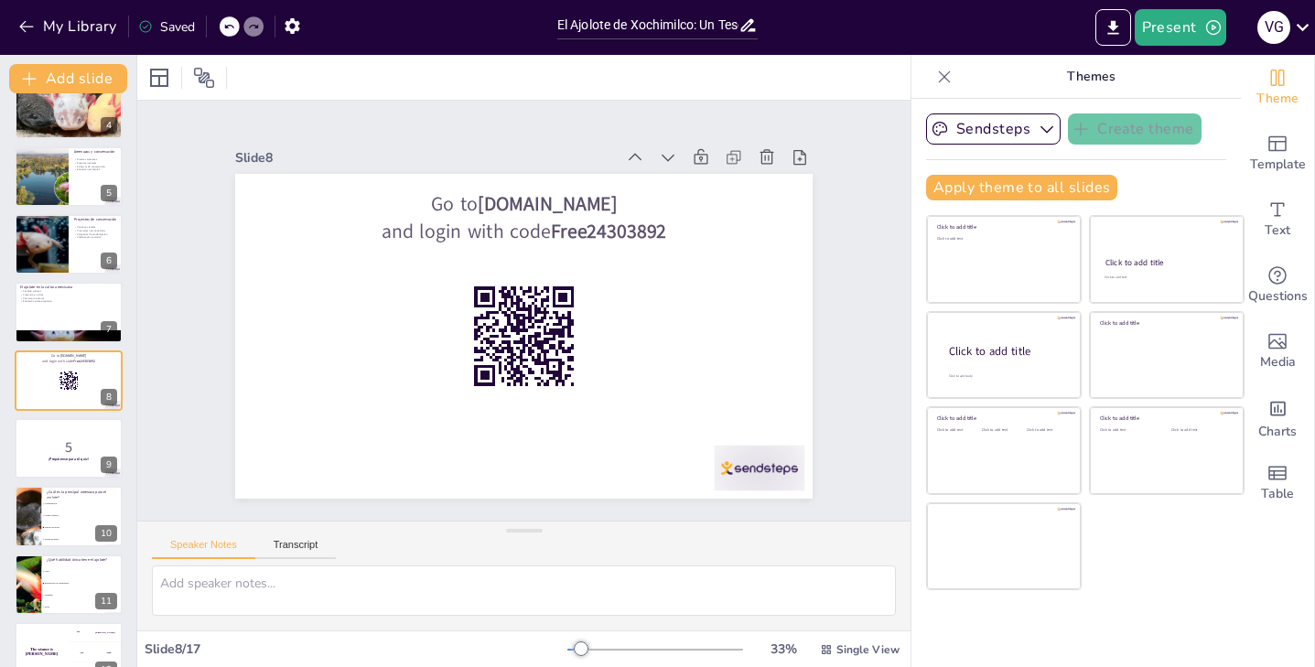
checkbox input "true"
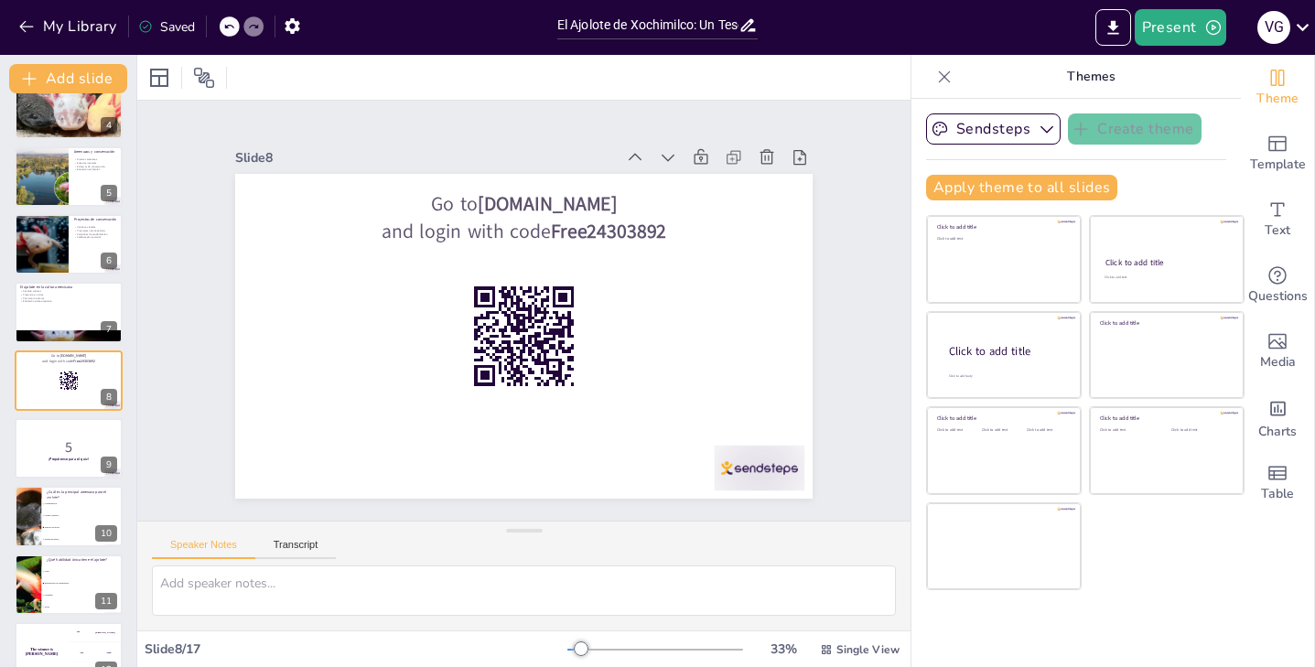
checkbox input "true"
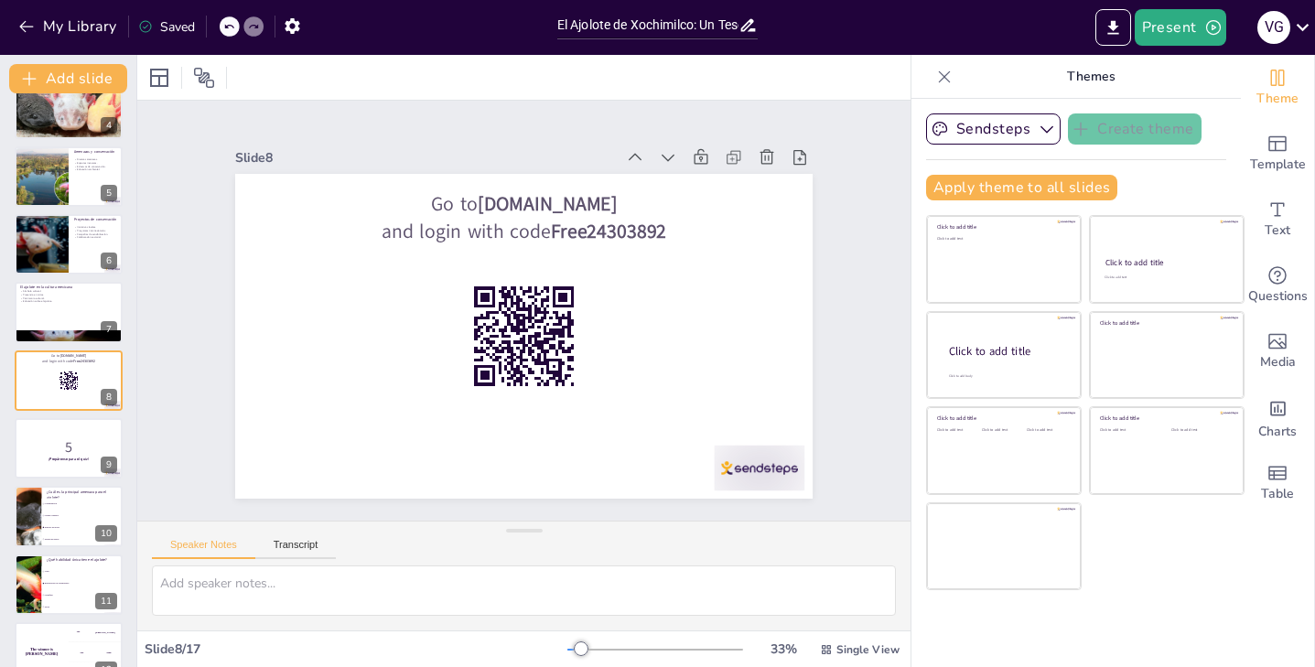
checkbox input "true"
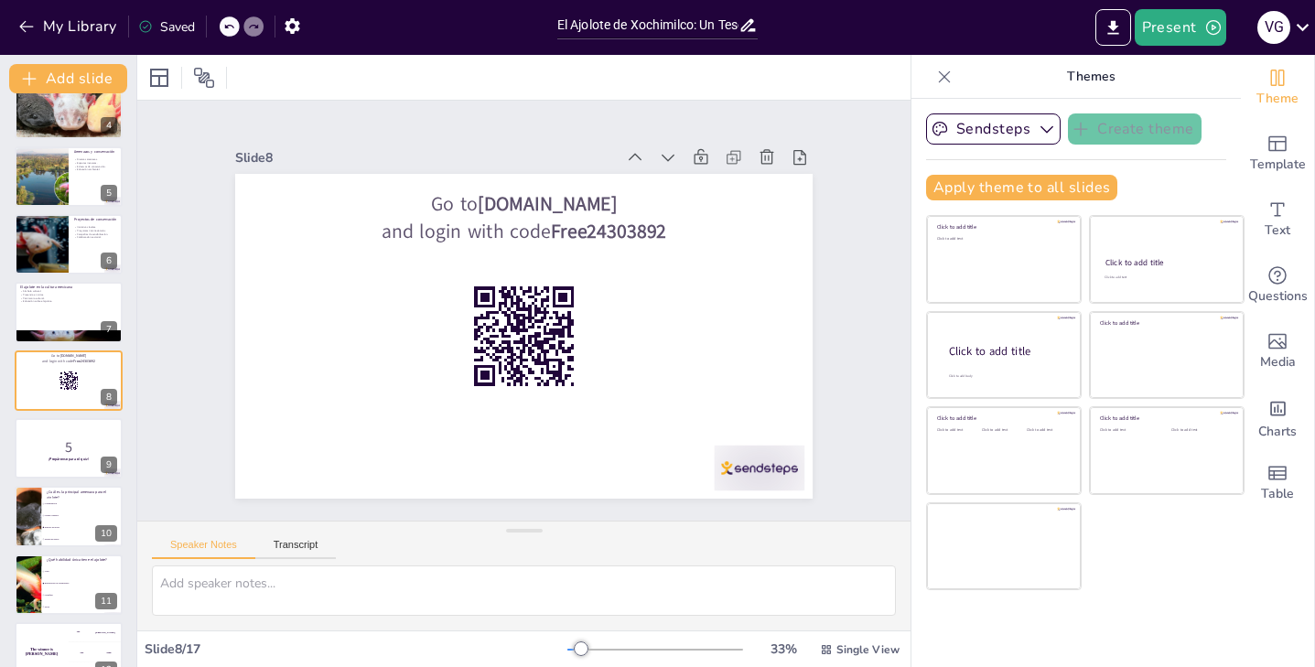
checkbox input "true"
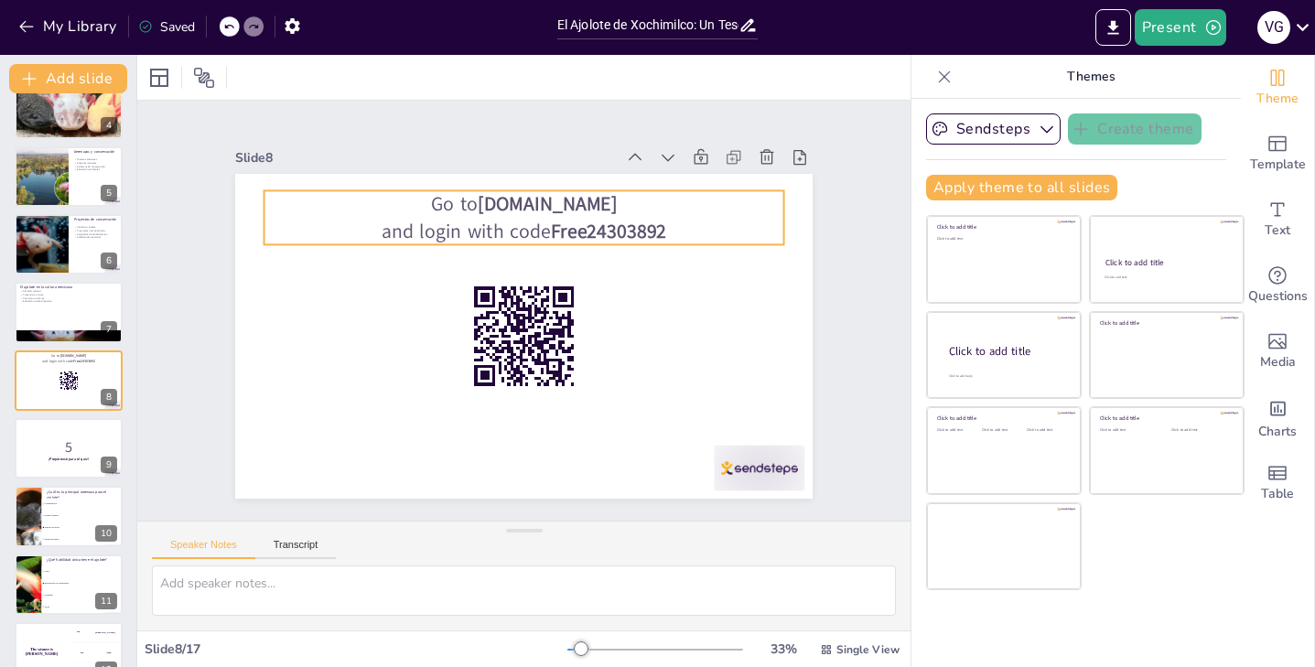
checkbox input "true"
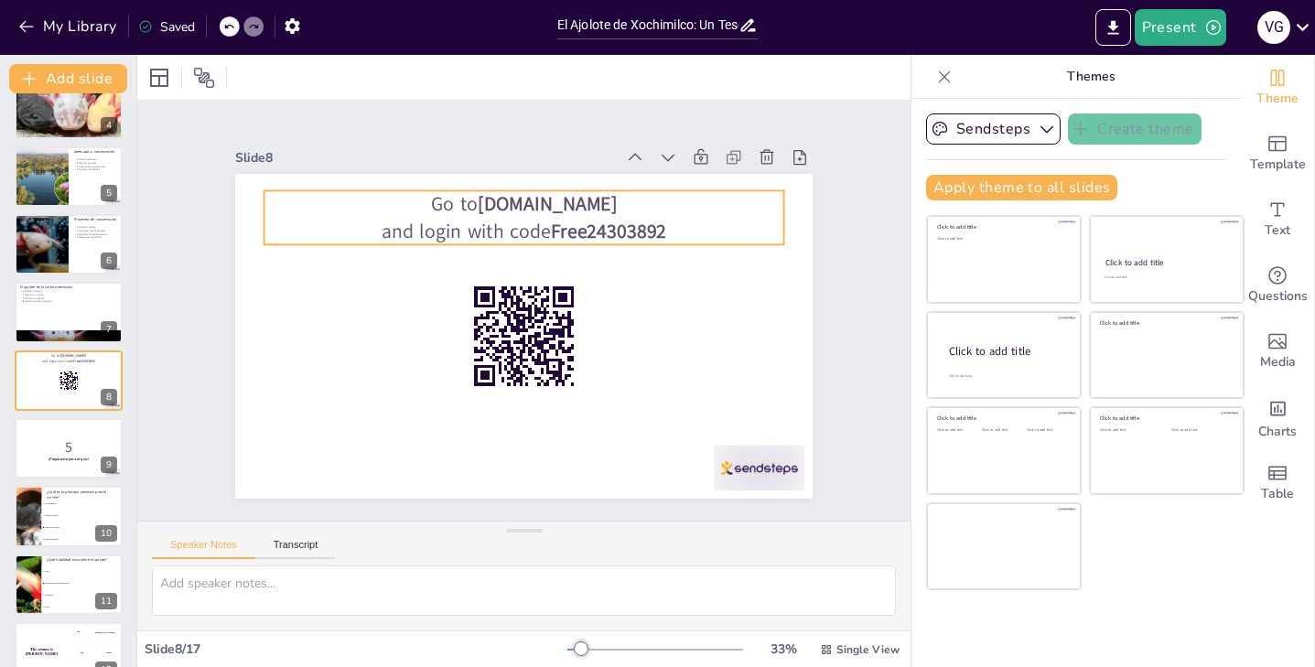
checkbox input "true"
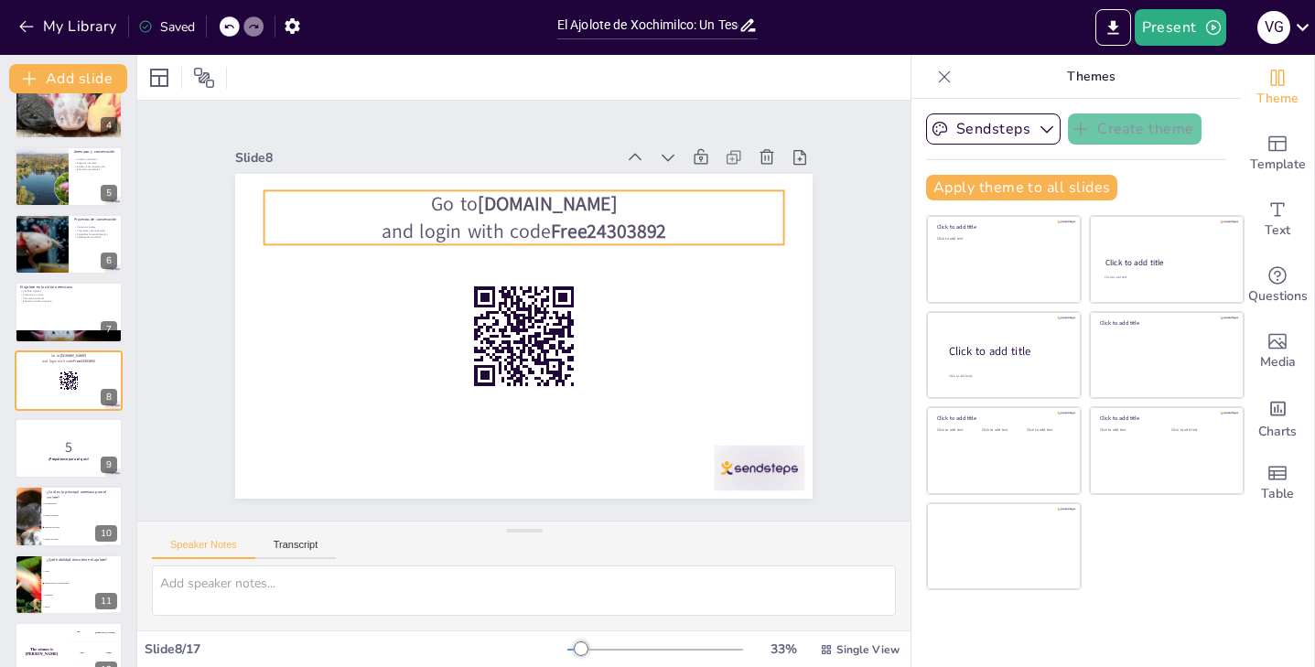
checkbox input "true"
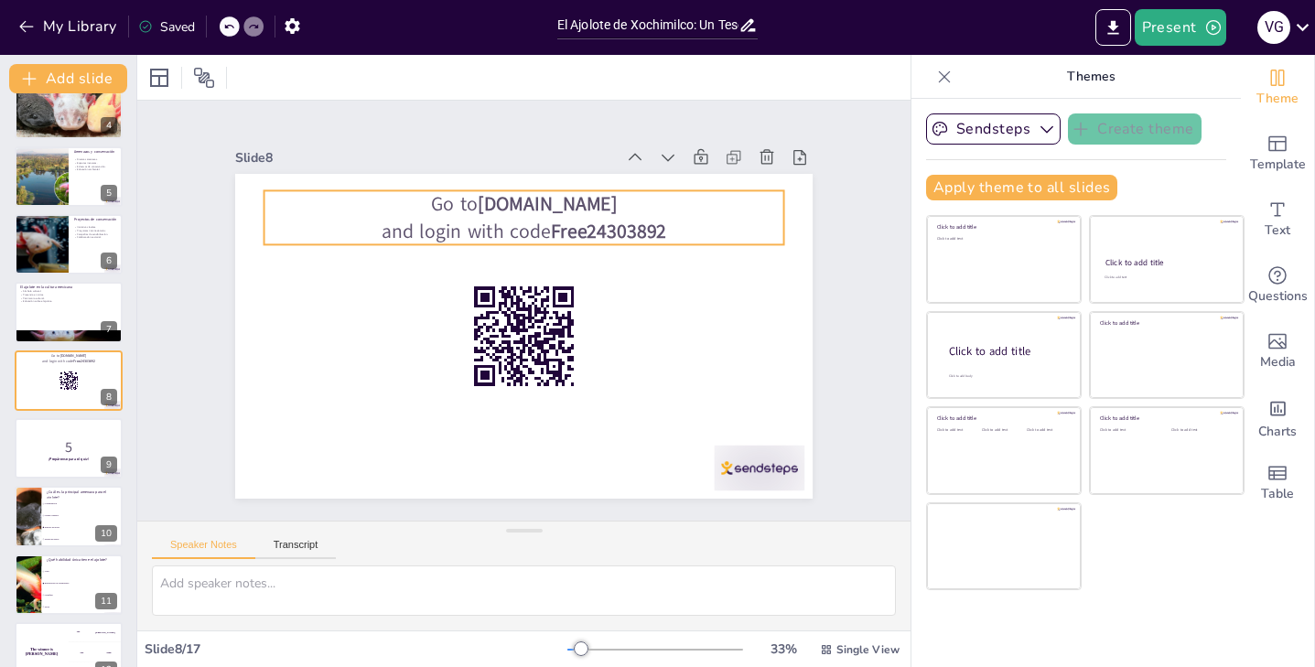
checkbox input "true"
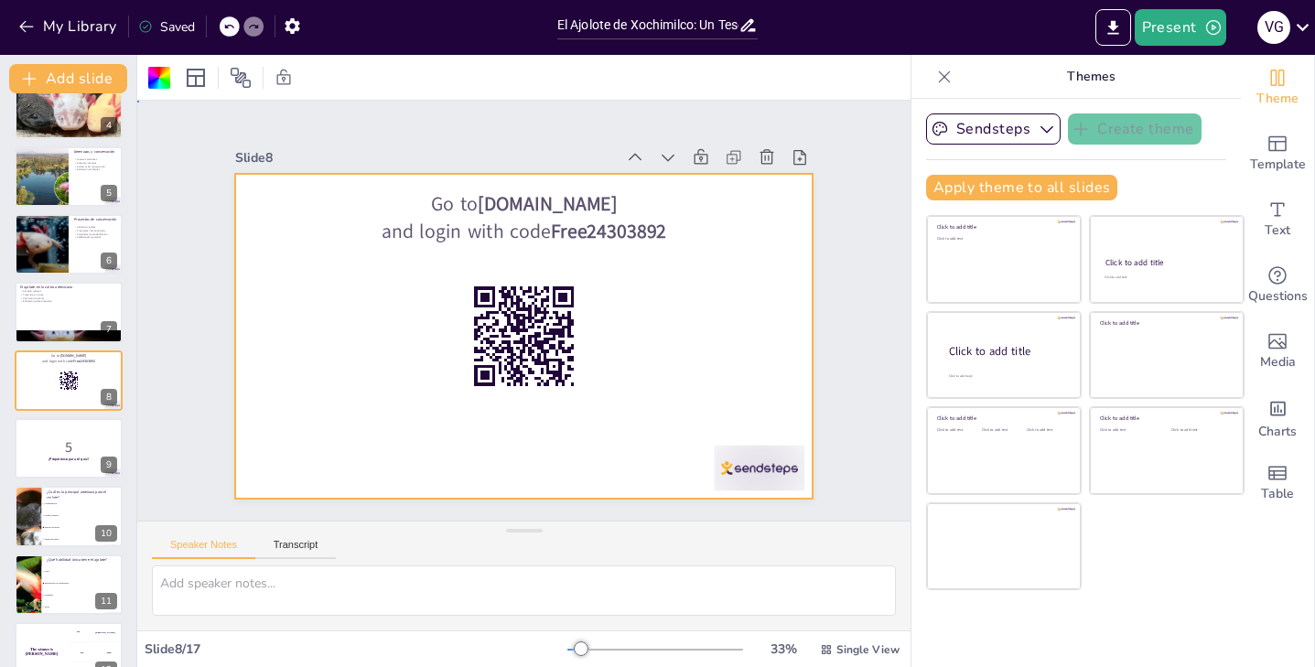
click at [846, 268] on div "Slide 1 El Ajolote de Xochimilco: Un Tesoro Endémico del Centro de México Esta …" at bounding box center [523, 310] width 743 height 509
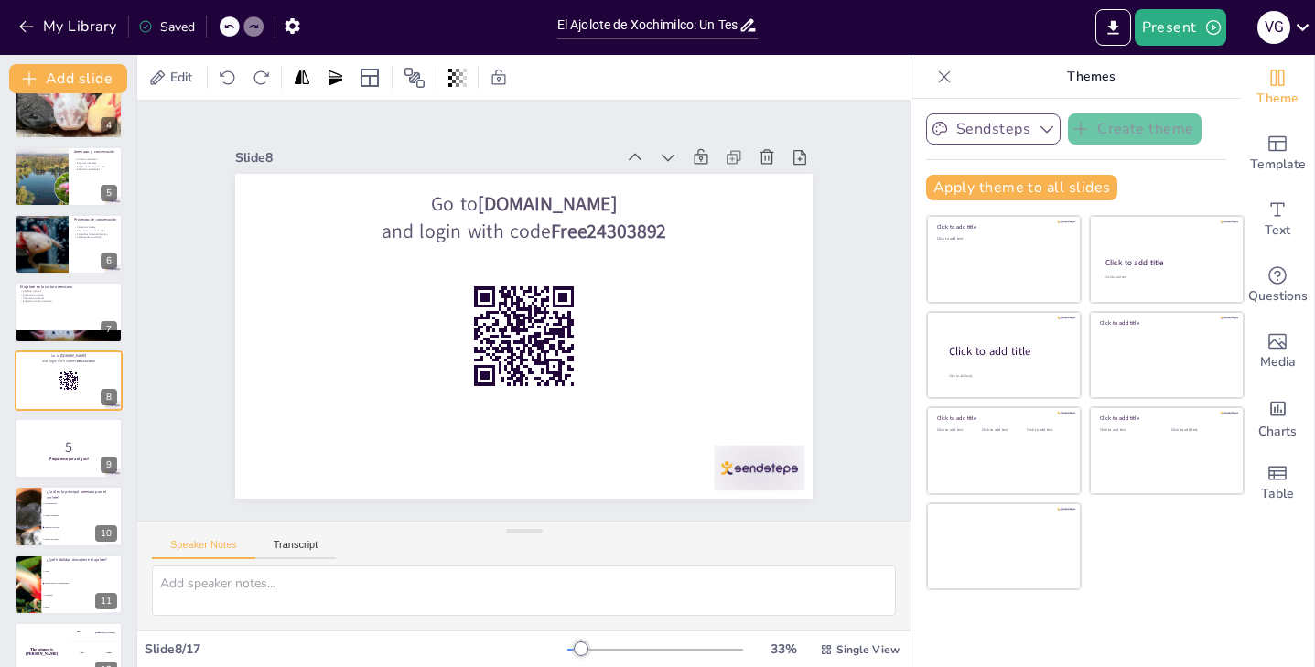
click at [1054, 128] on icon "button" at bounding box center [1047, 129] width 18 height 18
click at [897, 169] on div "Slide 1 El Ajolote de Xochimilco: Un Tesoro Endémico del Centro de México Esta …" at bounding box center [523, 310] width 813 height 498
click at [1110, 28] on icon "Export to PowerPoint" at bounding box center [1113, 27] width 19 height 19
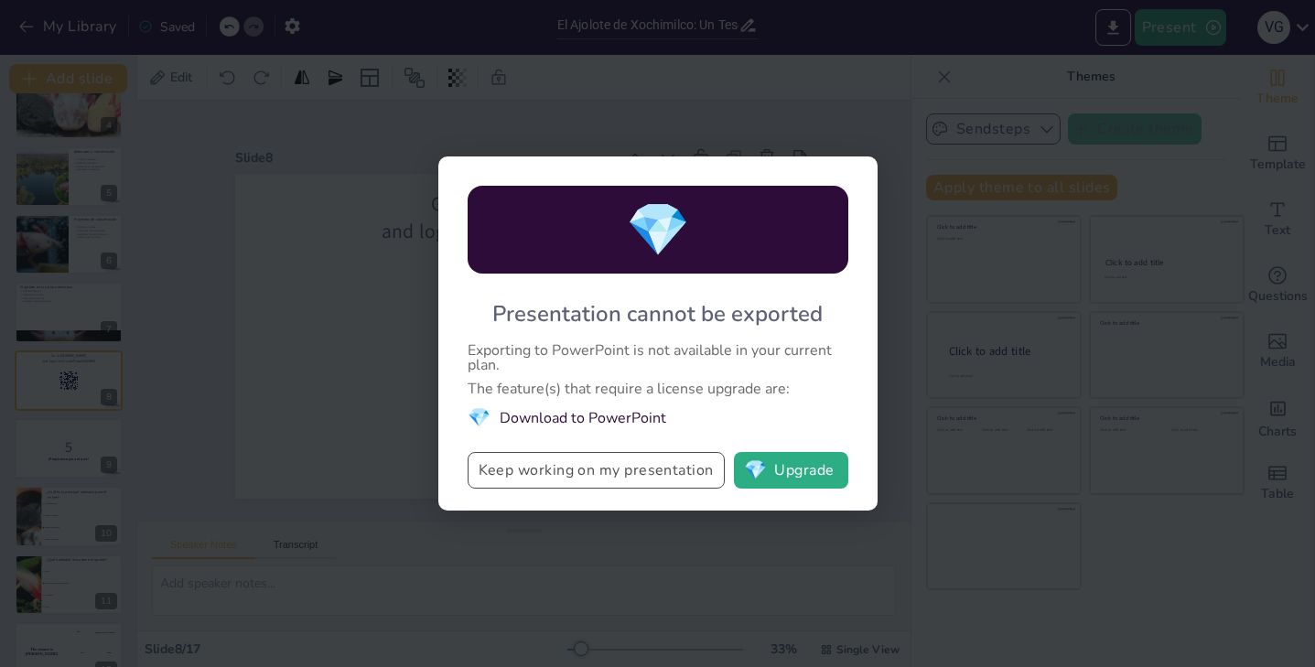
click at [642, 470] on button "Keep working on my presentation" at bounding box center [596, 470] width 257 height 37
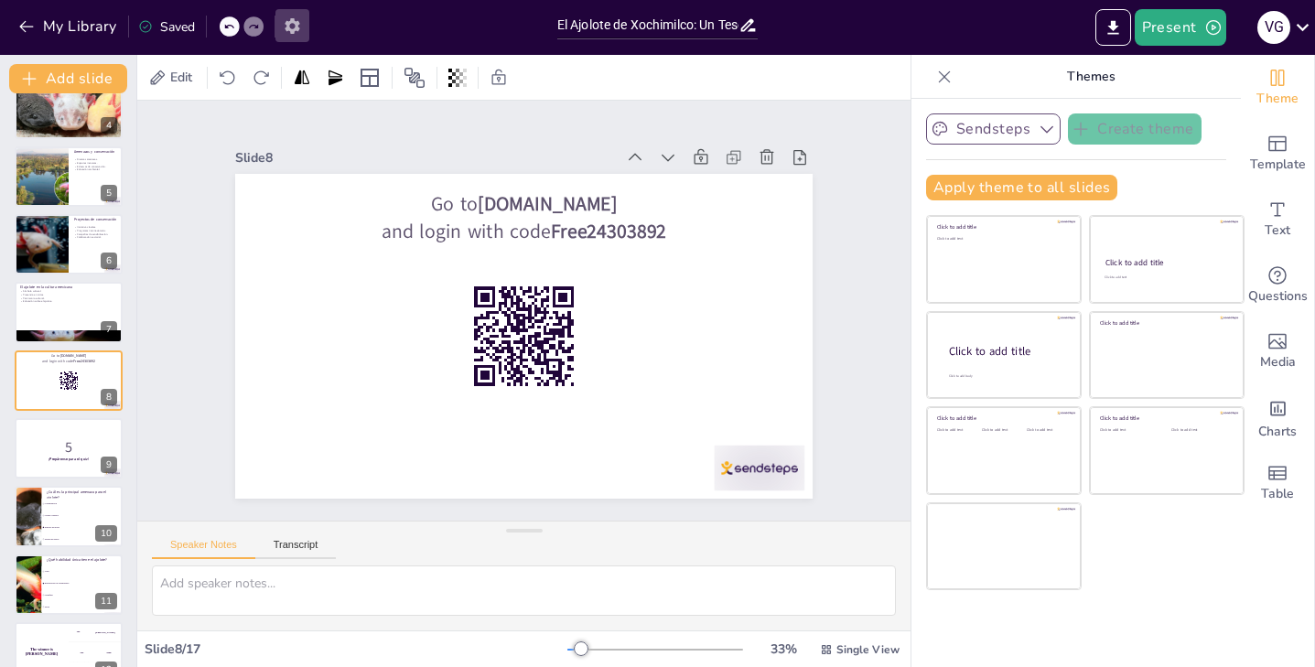
click at [299, 21] on icon "button" at bounding box center [292, 26] width 15 height 16
